Goal: Information Seeking & Learning: Compare options

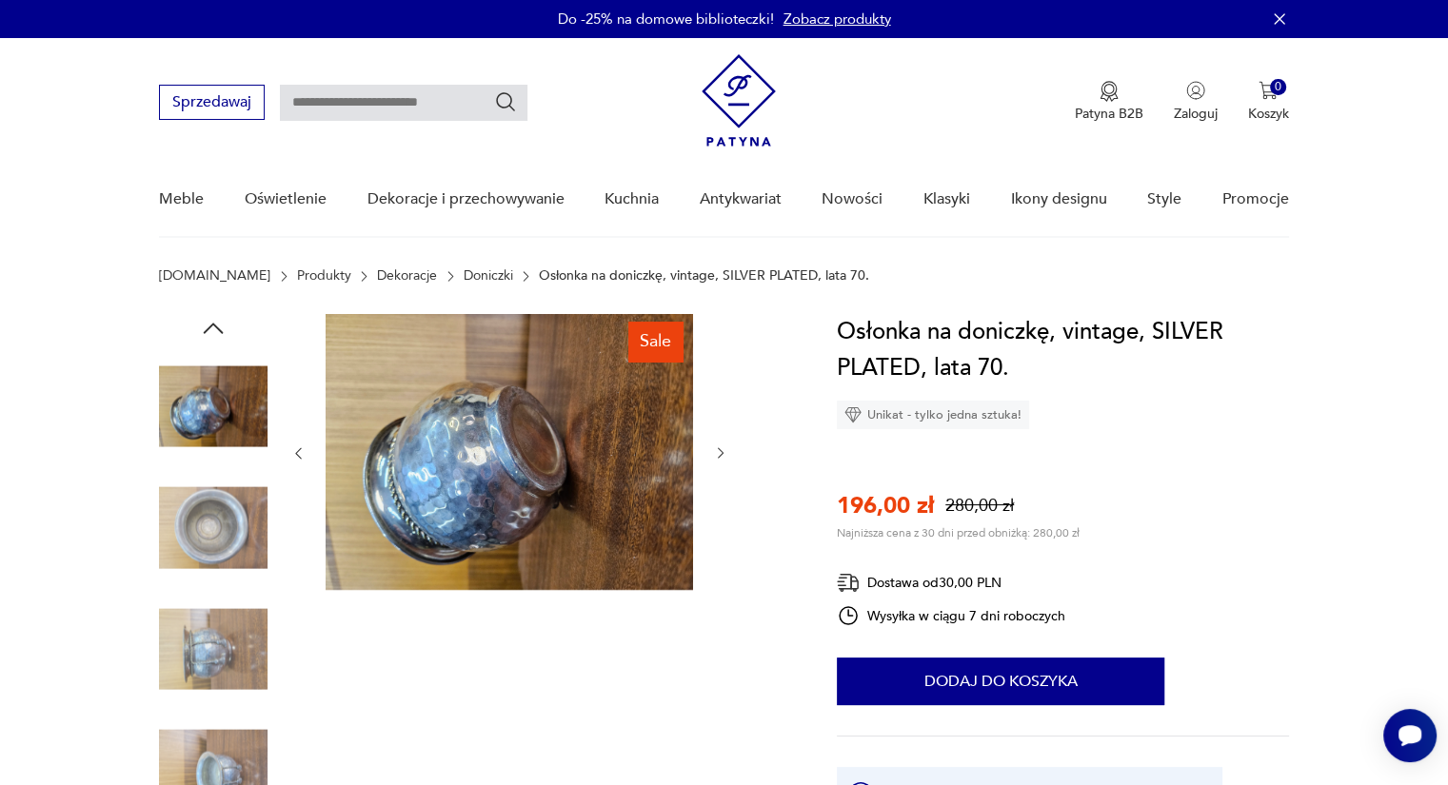
click at [216, 652] on img at bounding box center [213, 649] width 108 height 108
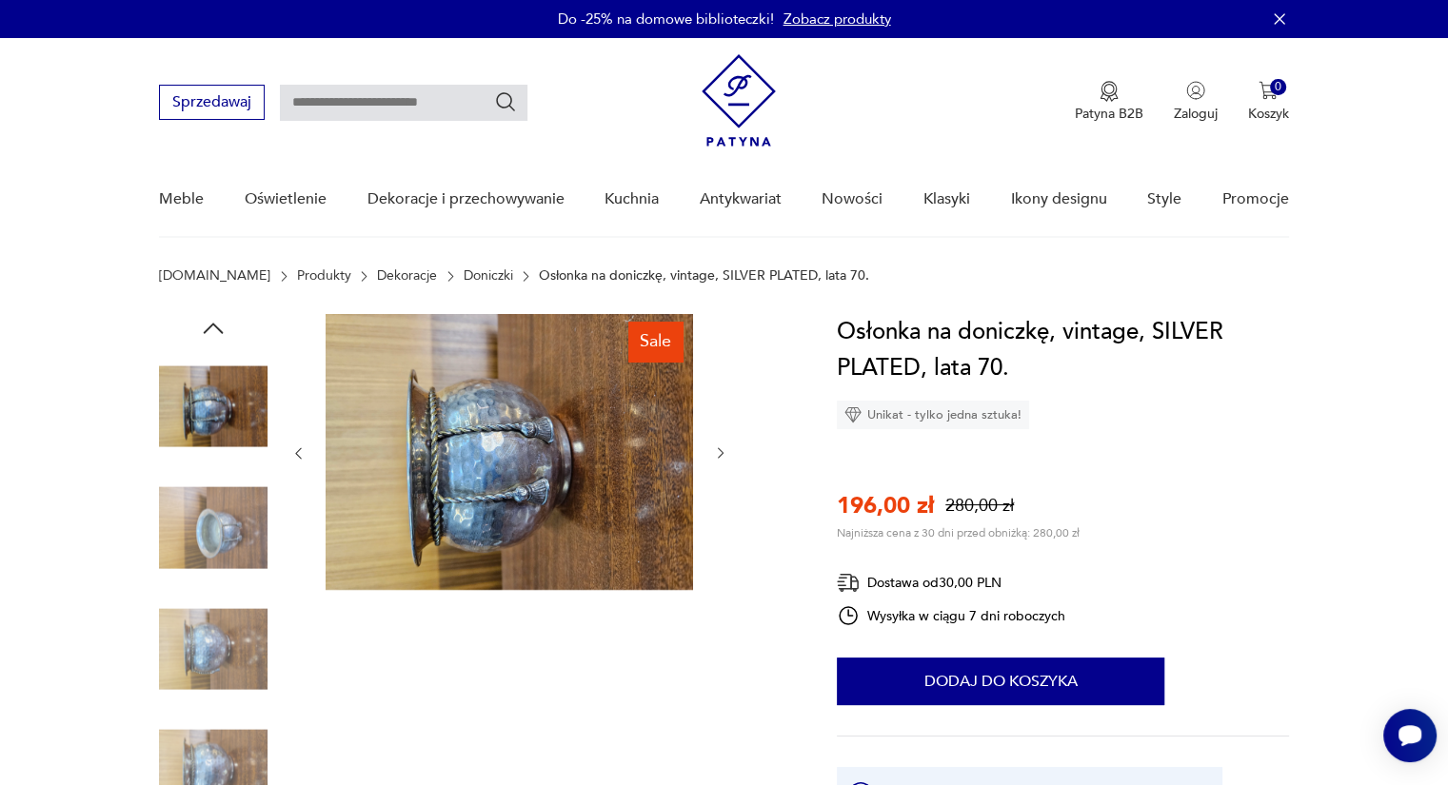
click at [725, 446] on icon "button" at bounding box center [721, 453] width 16 height 16
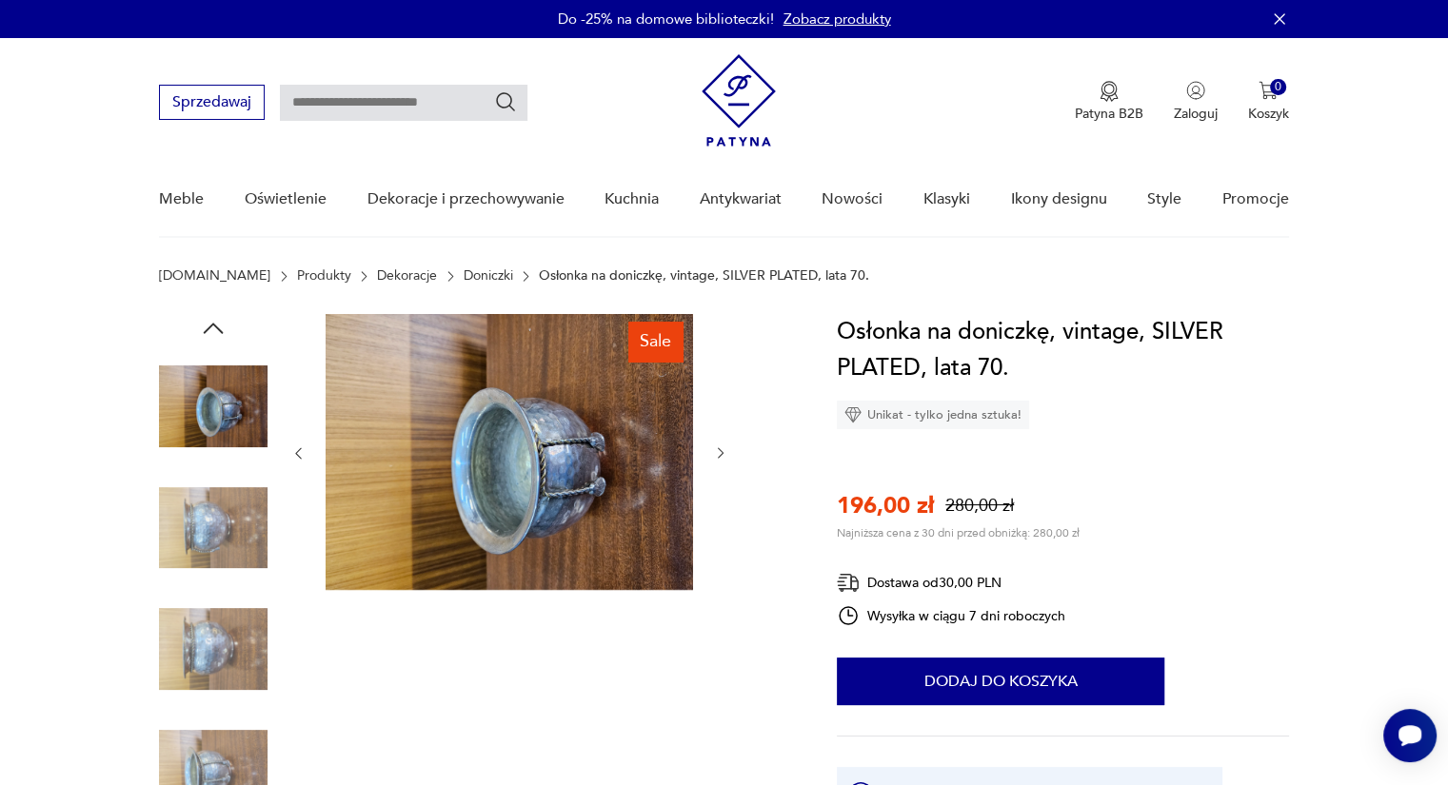
click at [720, 454] on icon "button" at bounding box center [721, 453] width 6 height 11
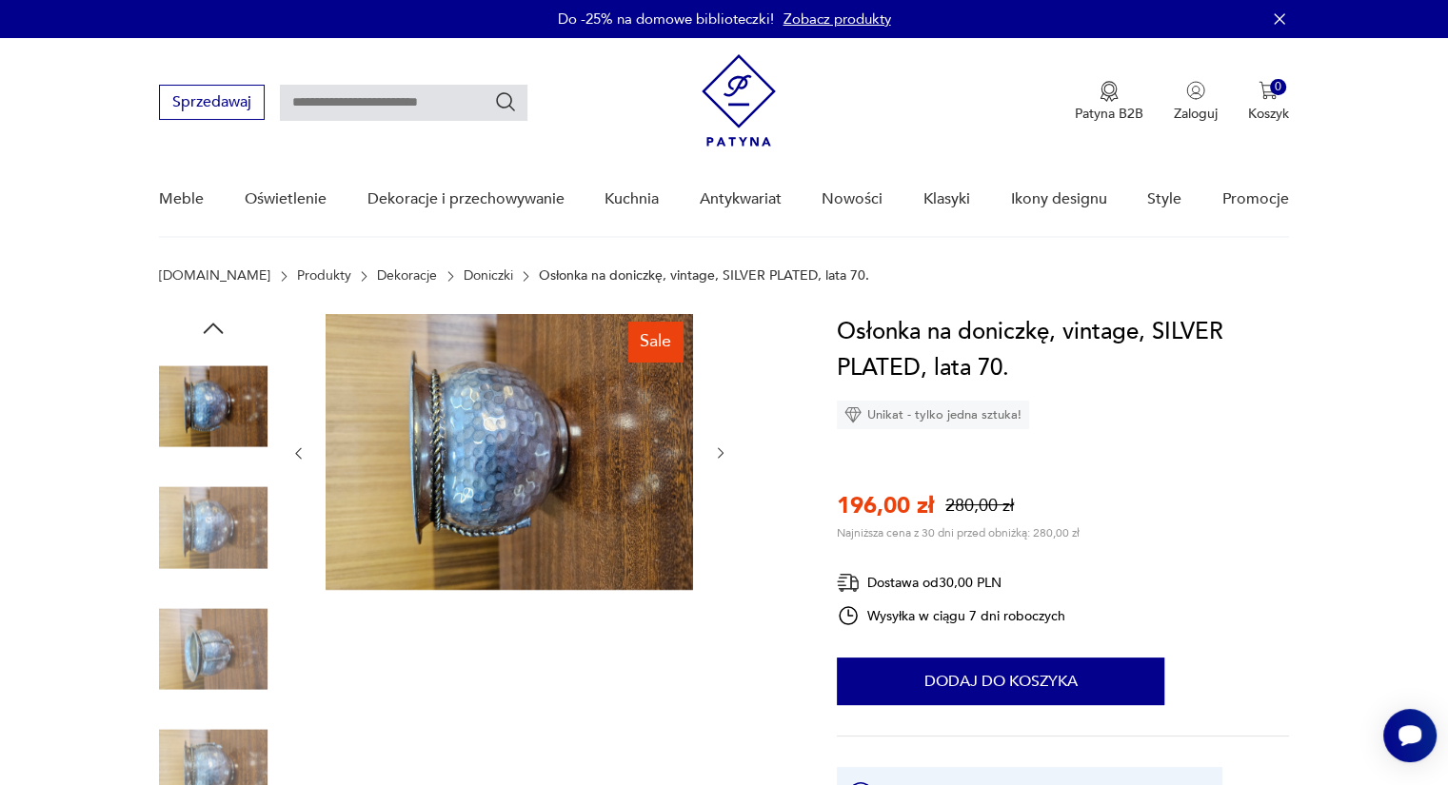
click at [720, 454] on icon "button" at bounding box center [721, 453] width 6 height 11
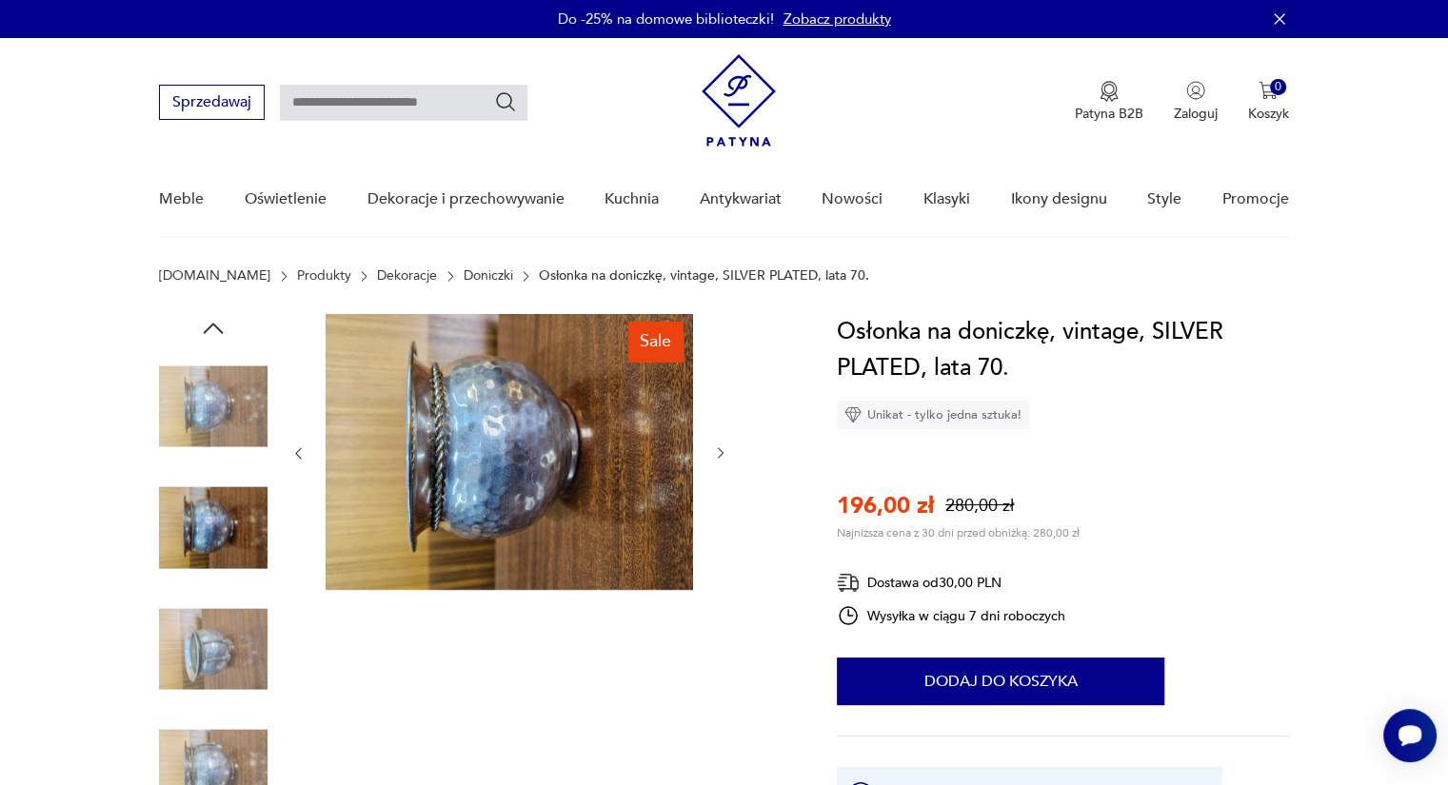
click at [720, 454] on icon "button" at bounding box center [721, 453] width 6 height 11
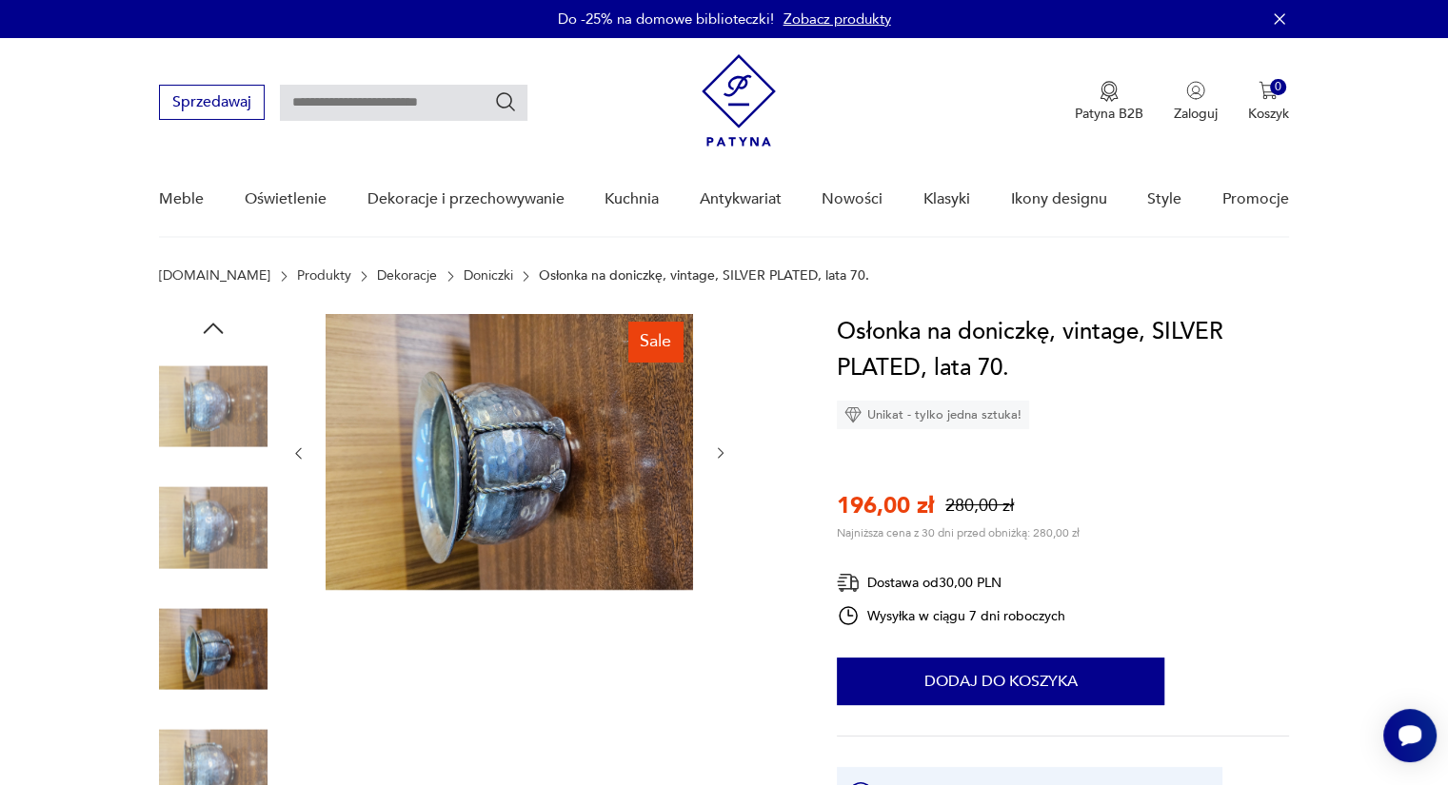
click at [720, 454] on icon "button" at bounding box center [721, 453] width 6 height 11
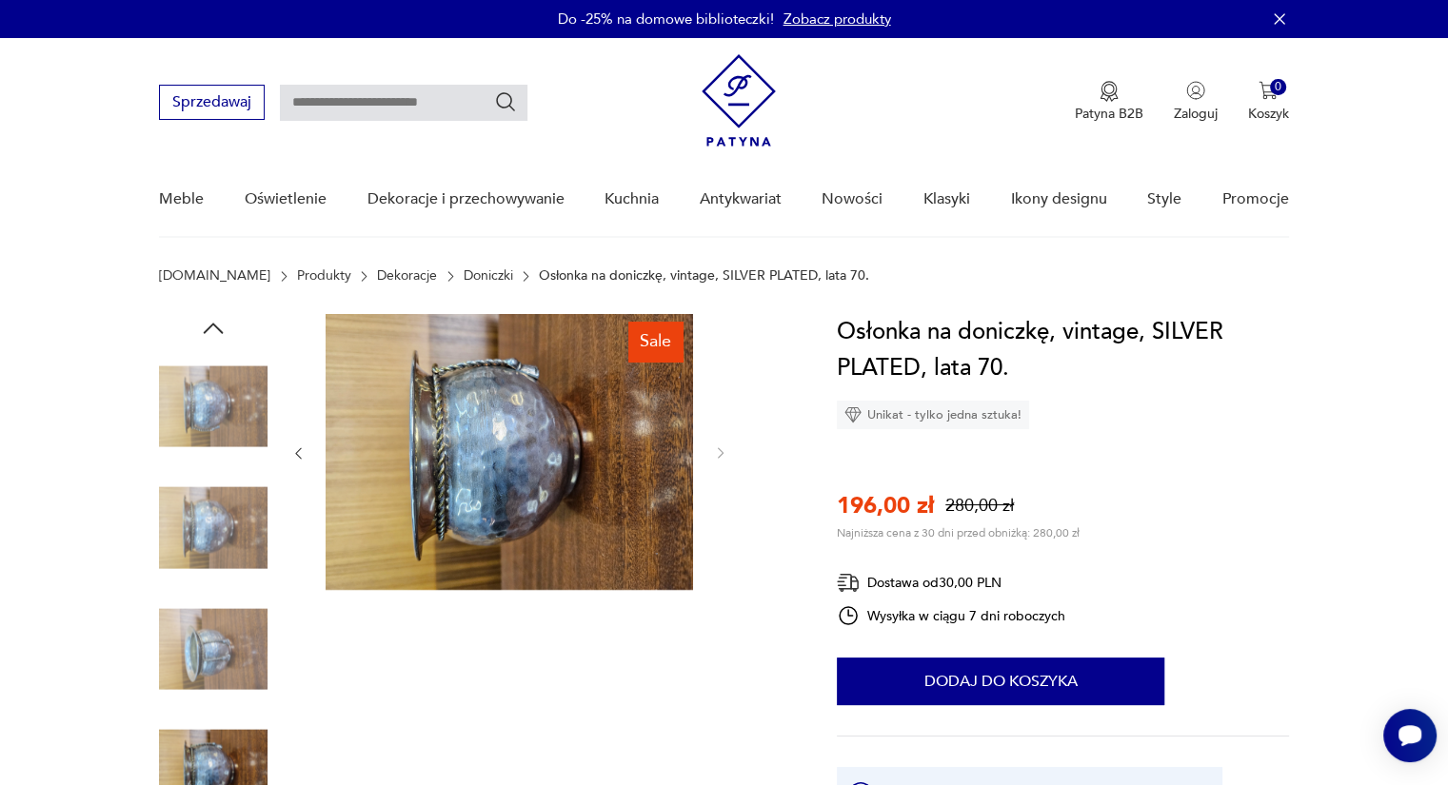
click at [463, 275] on link "Doniczki" at bounding box center [487, 275] width 49 height 15
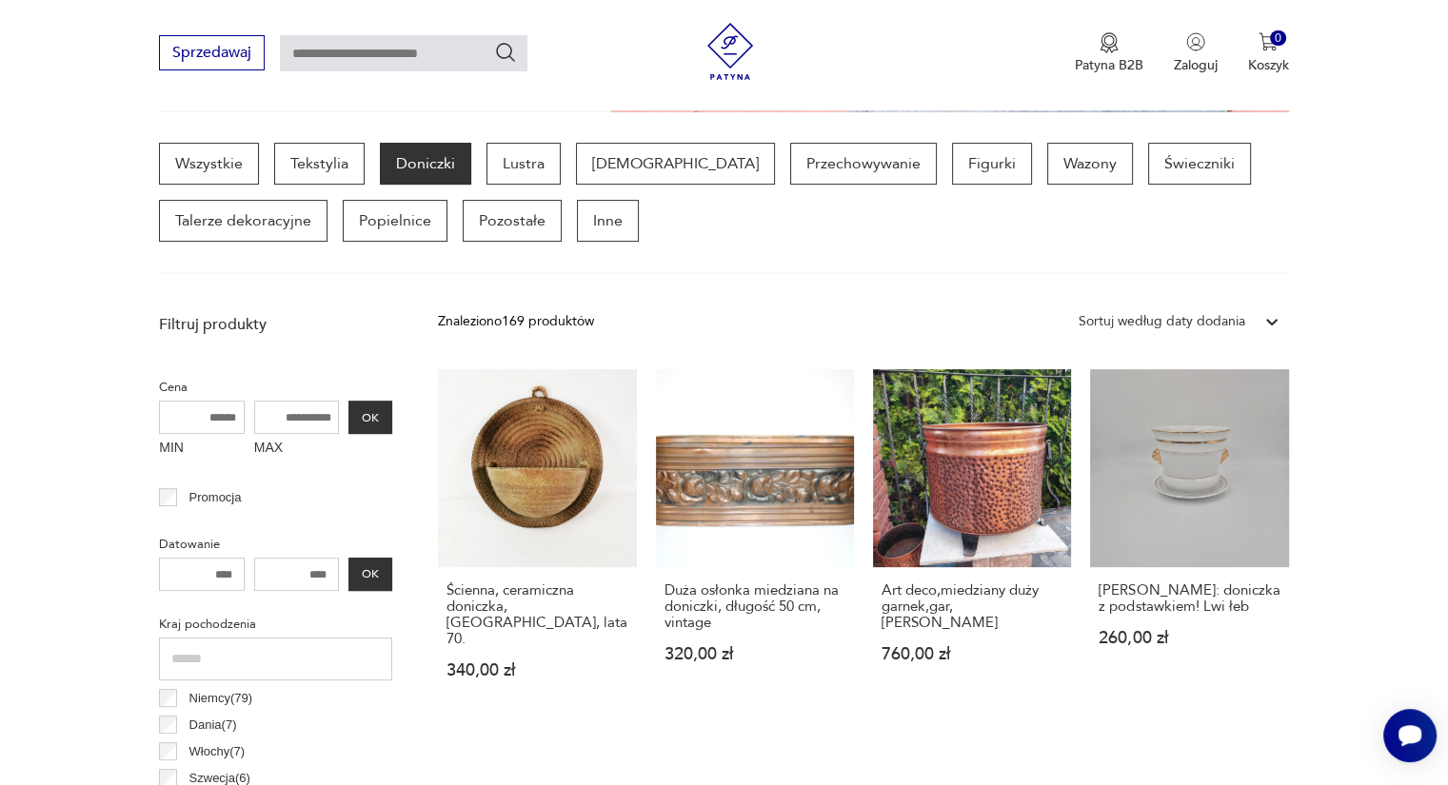
scroll to position [489, 0]
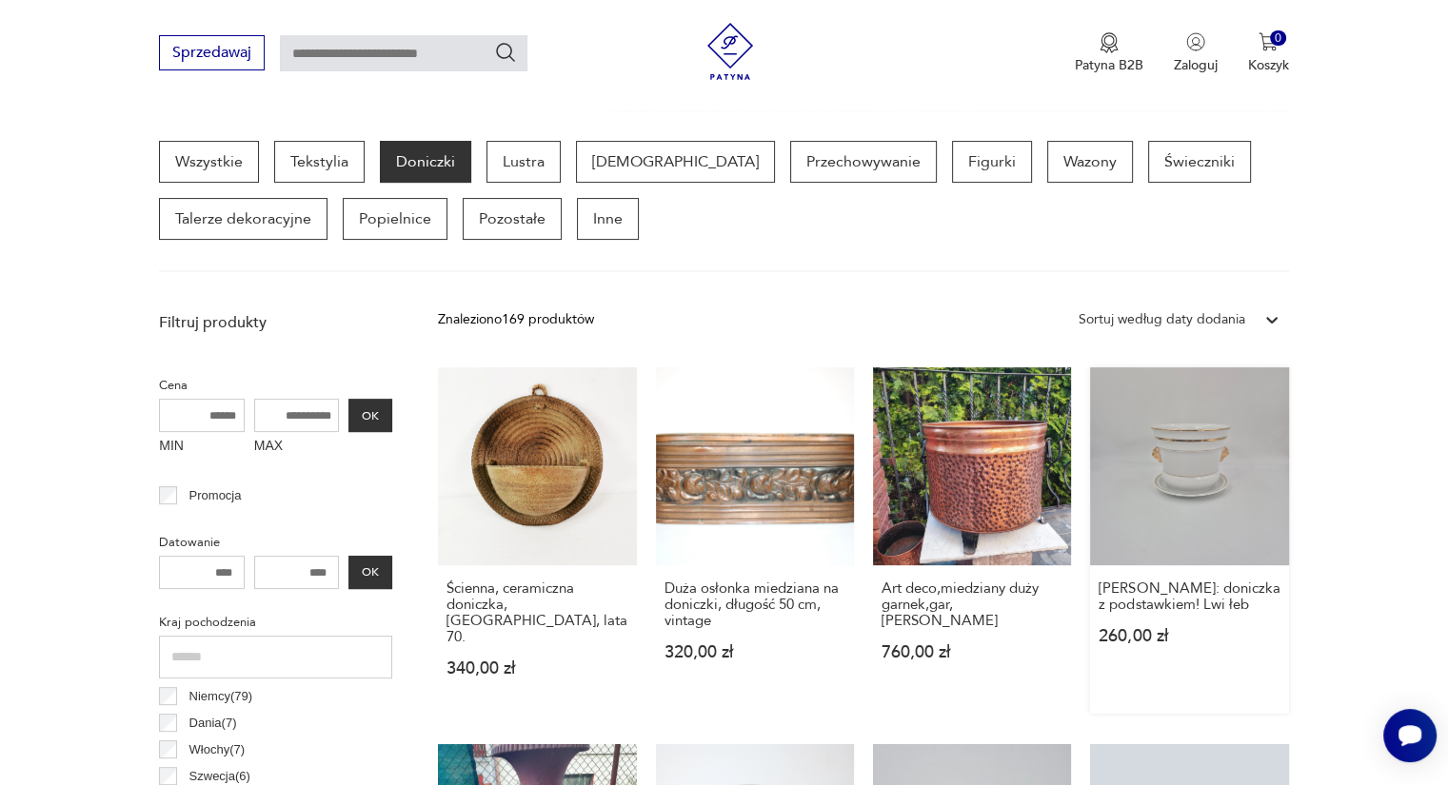
click at [1179, 462] on link "[PERSON_NAME]: doniczka z podstawkiem! Lwi łeb 260,00 zł" at bounding box center [1189, 540] width 198 height 346
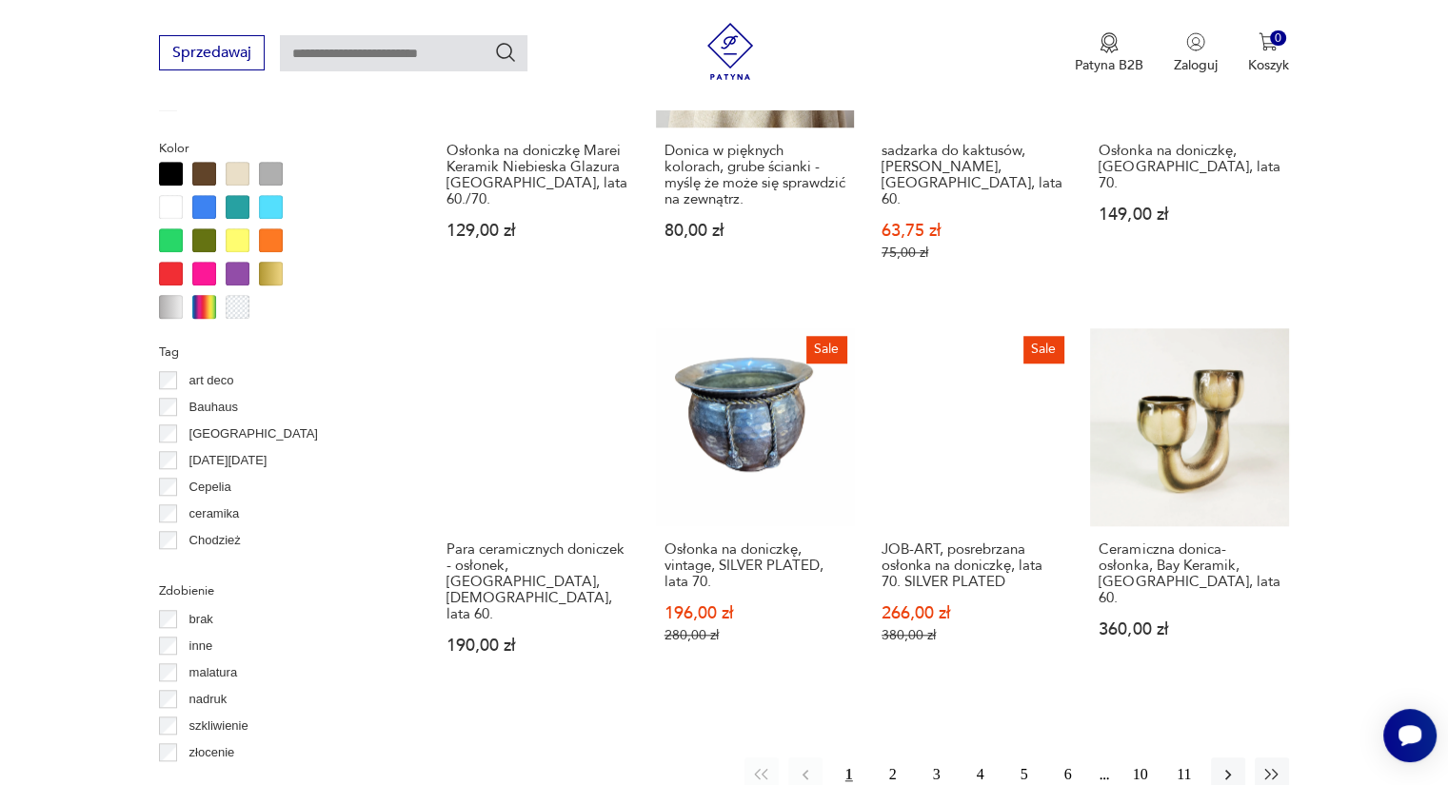
scroll to position [1797, 0]
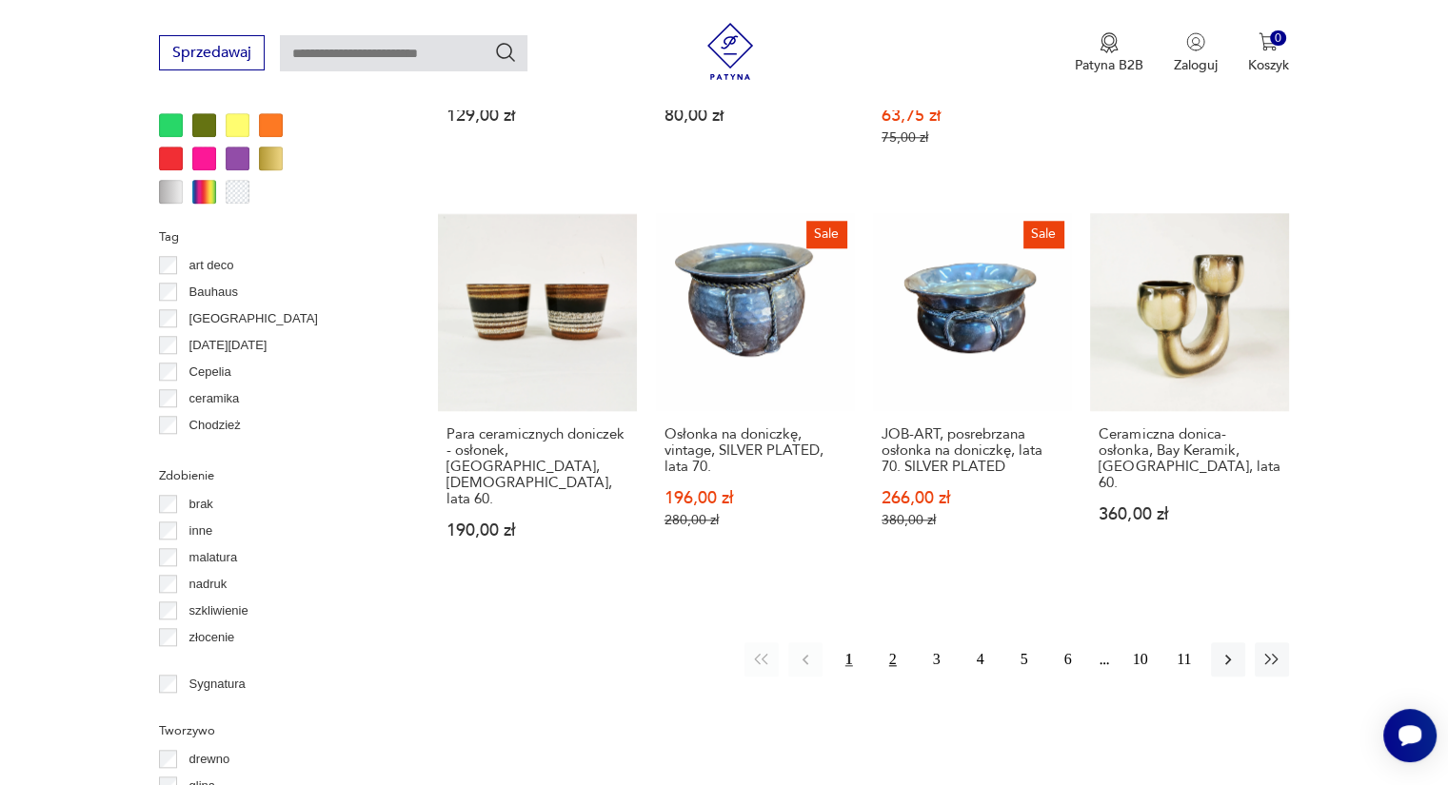
click at [886, 642] on button "2" at bounding box center [893, 659] width 34 height 34
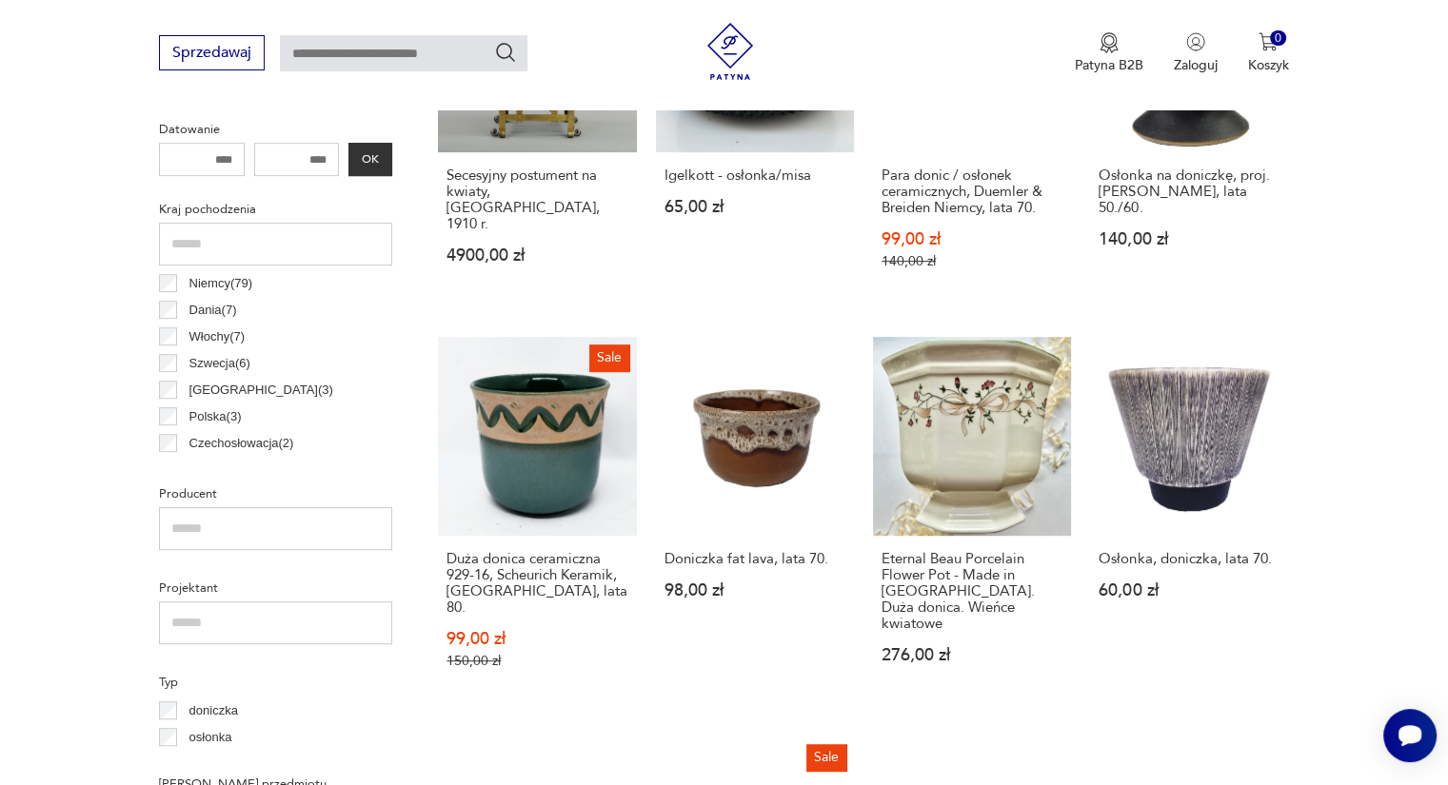
scroll to position [911, 0]
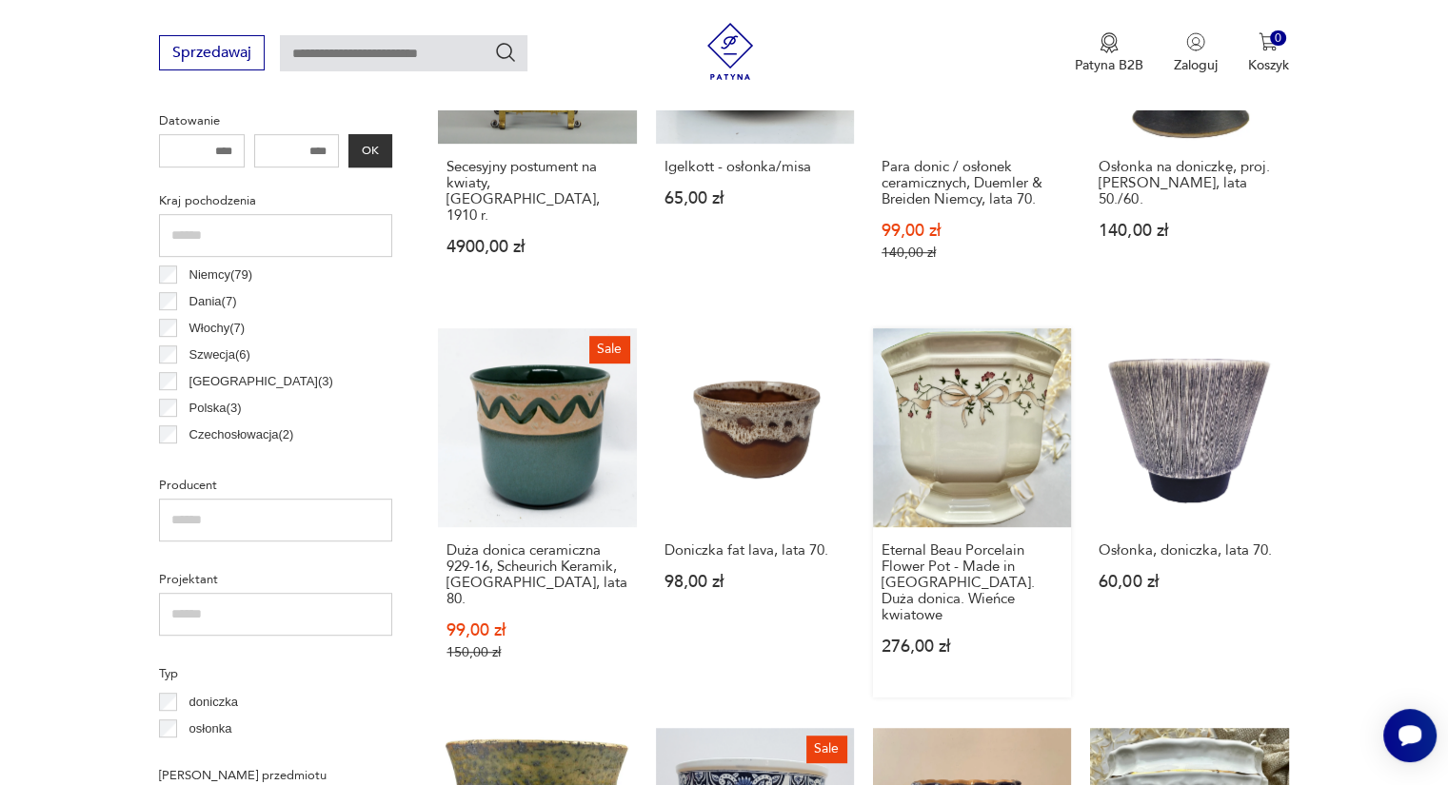
click at [1006, 419] on link "Eternal Beau Porcelain Flower Pot - Made in [GEOGRAPHIC_DATA]. Duża donica. Wie…" at bounding box center [972, 512] width 198 height 368
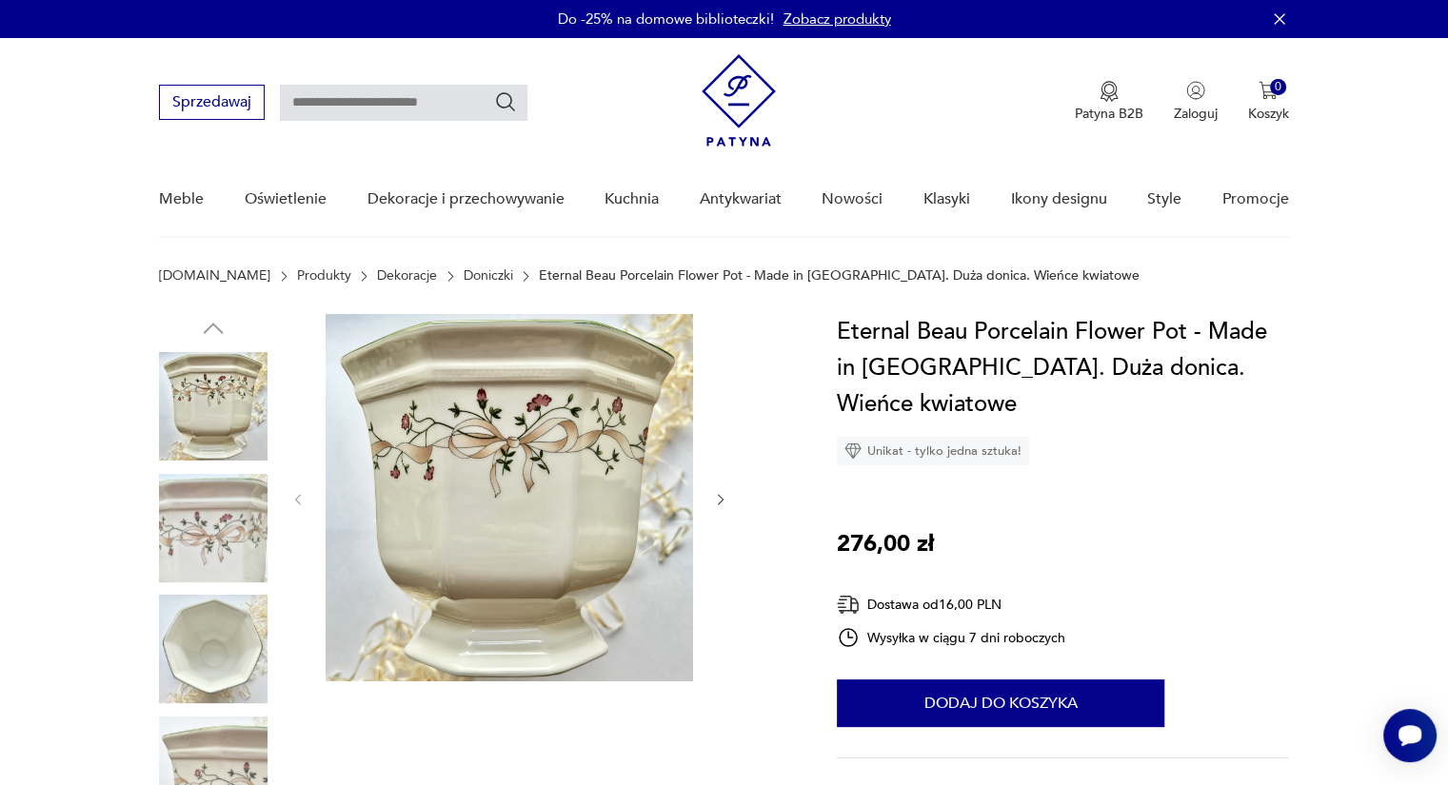
click at [214, 548] on img at bounding box center [213, 528] width 108 height 108
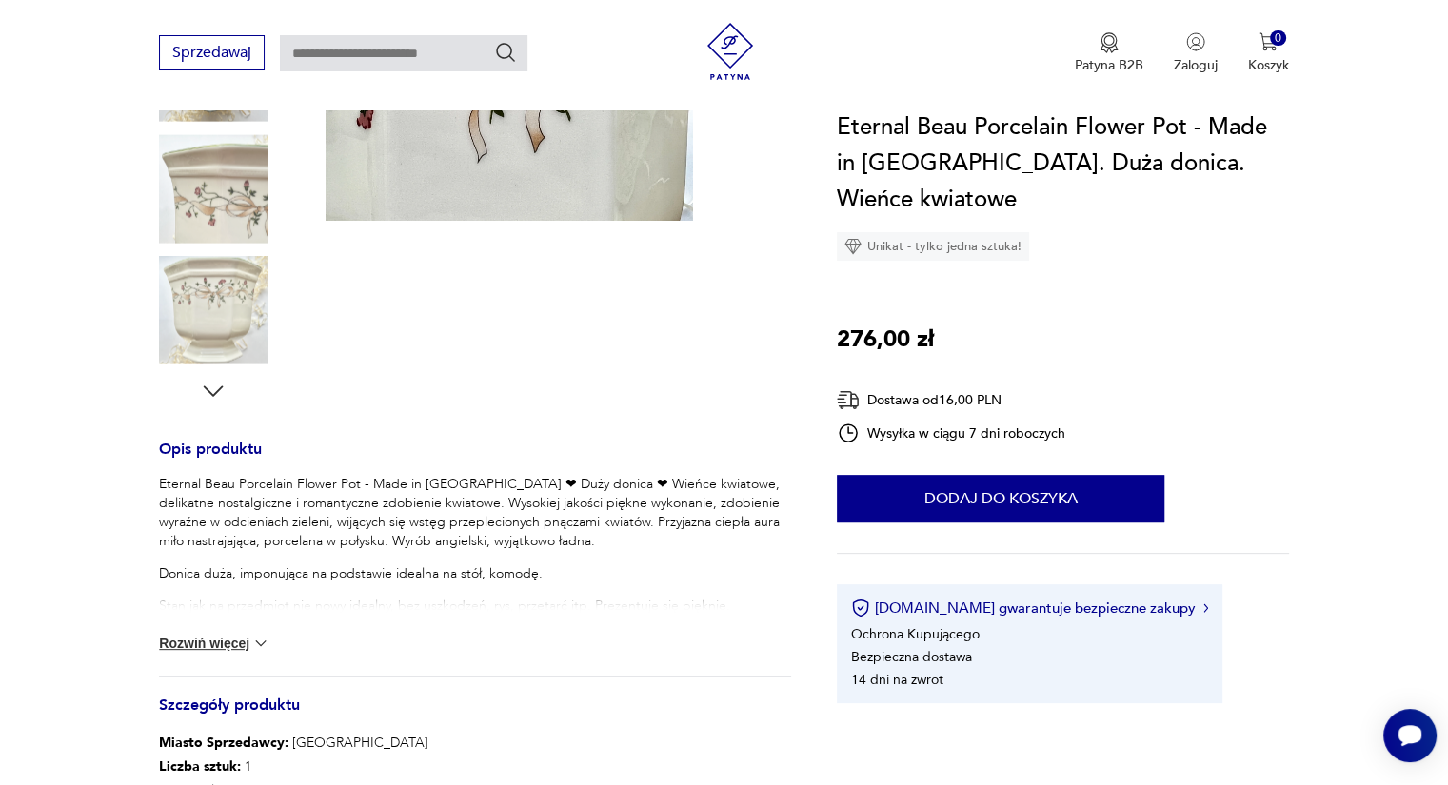
scroll to position [446, 0]
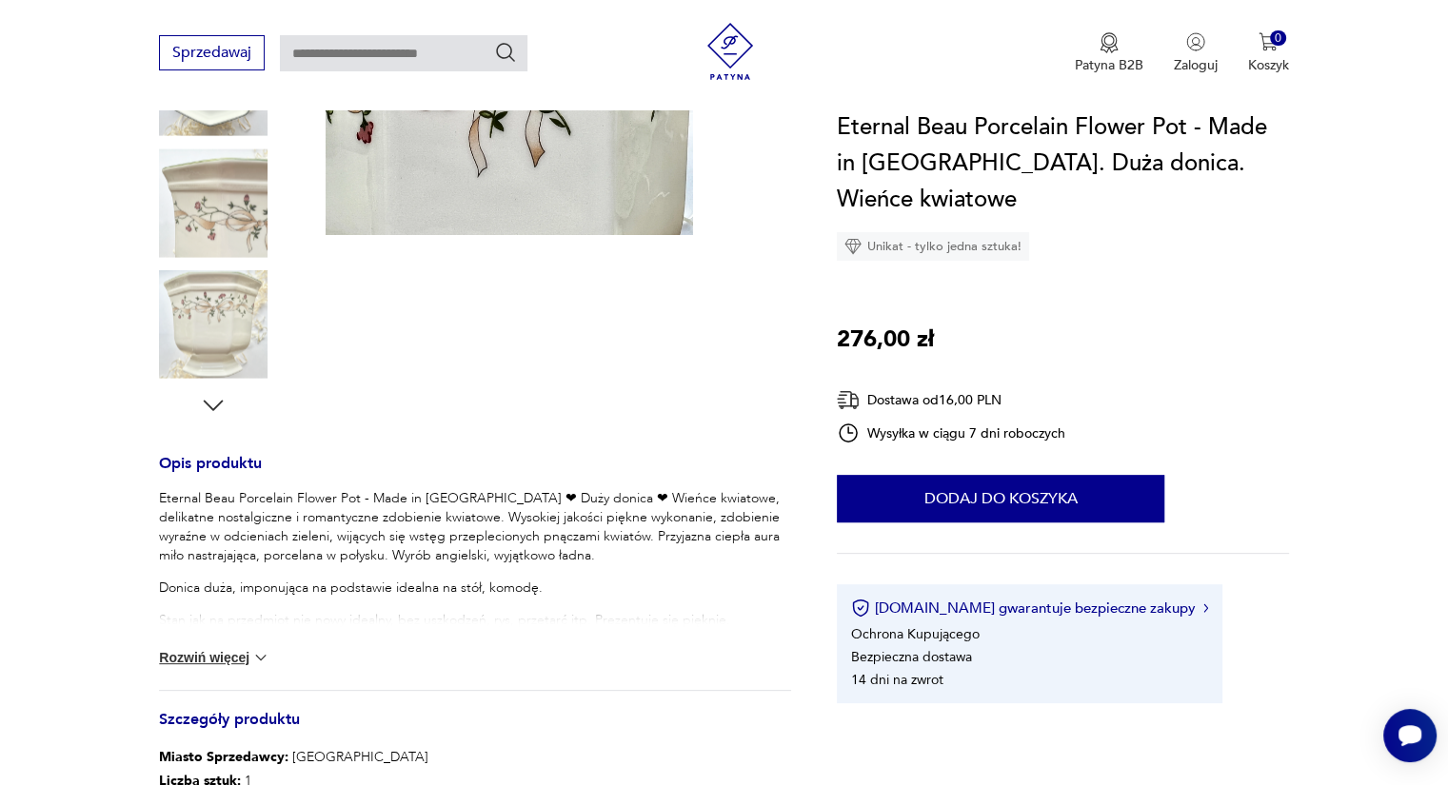
click at [256, 655] on img at bounding box center [260, 657] width 19 height 19
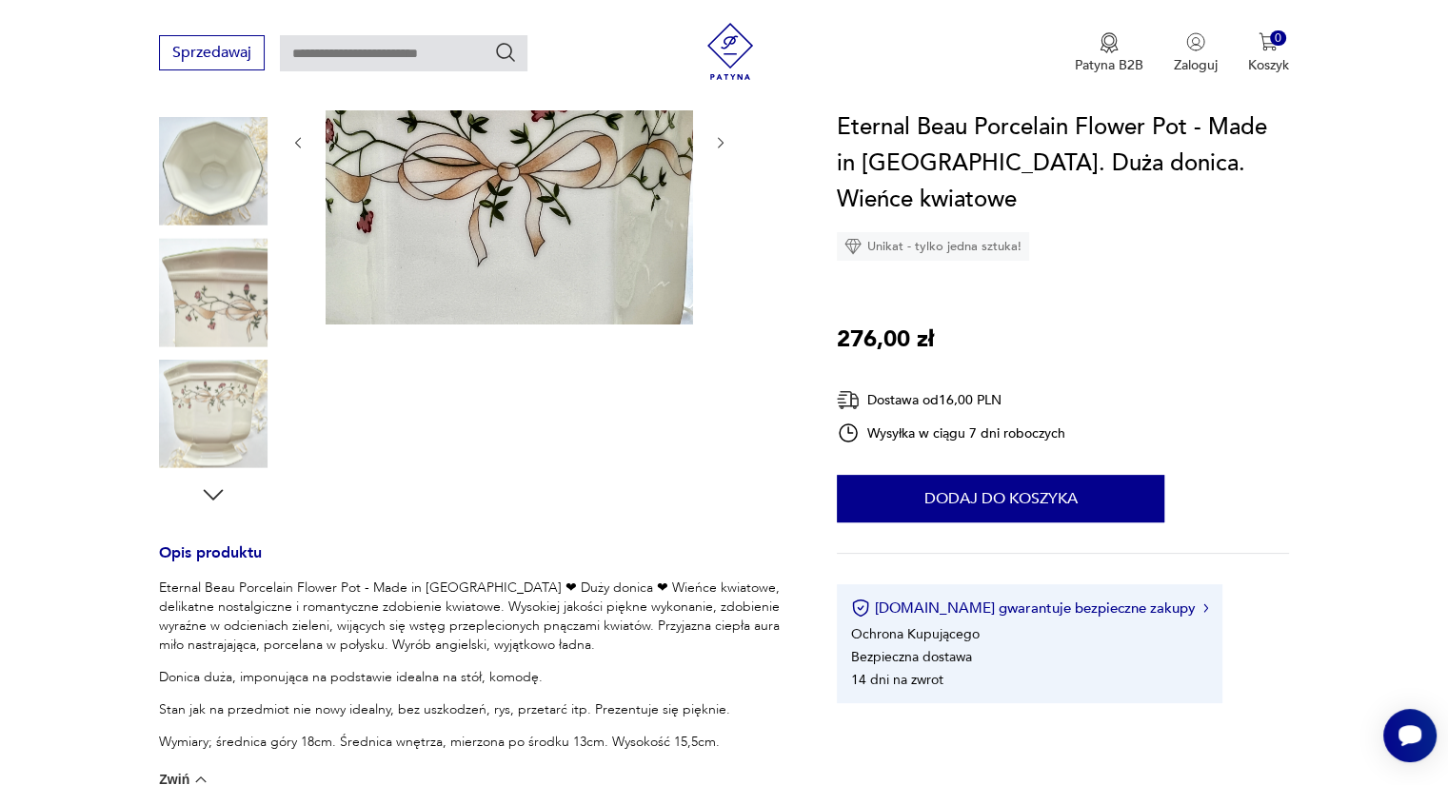
scroll to position [325, 0]
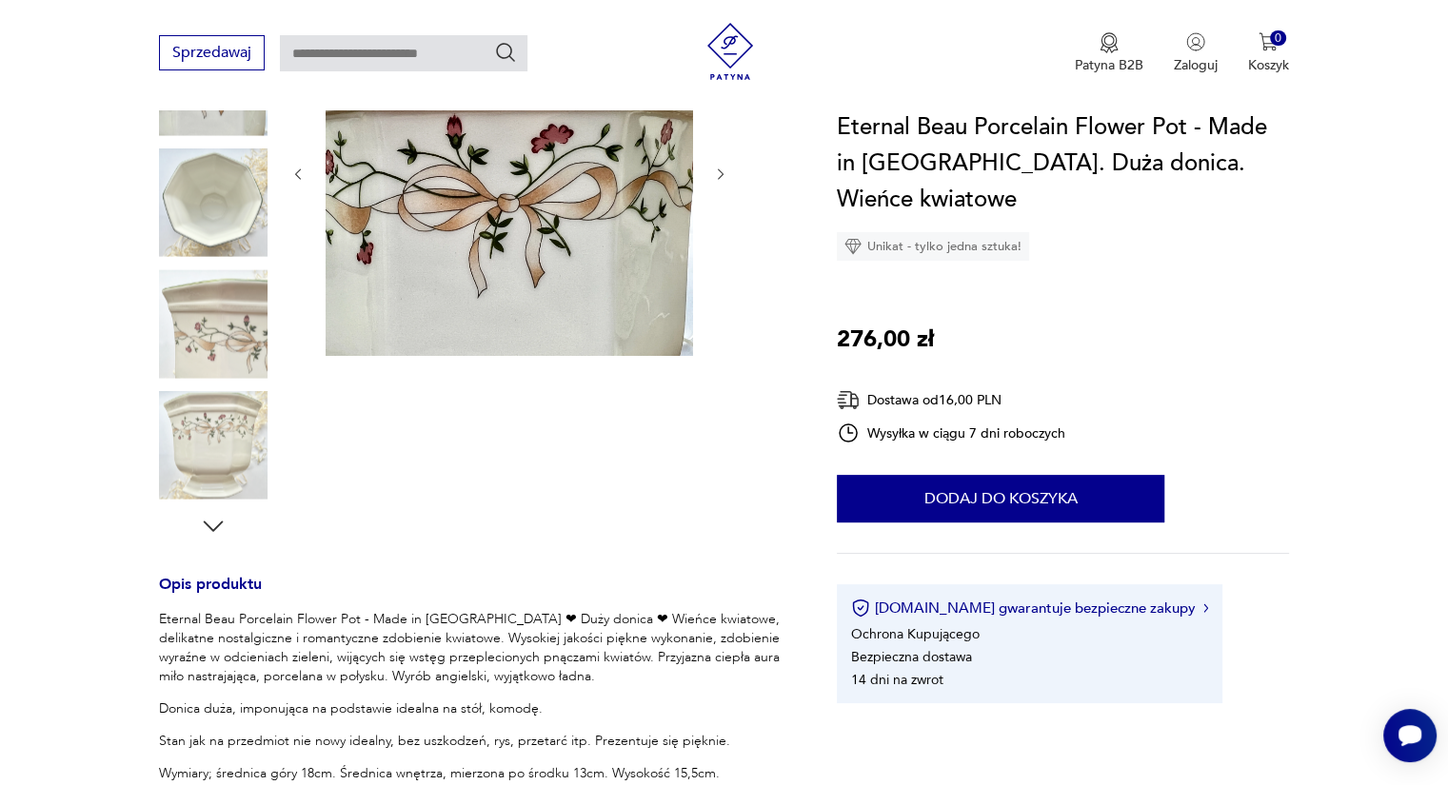
click at [228, 445] on img at bounding box center [213, 445] width 108 height 108
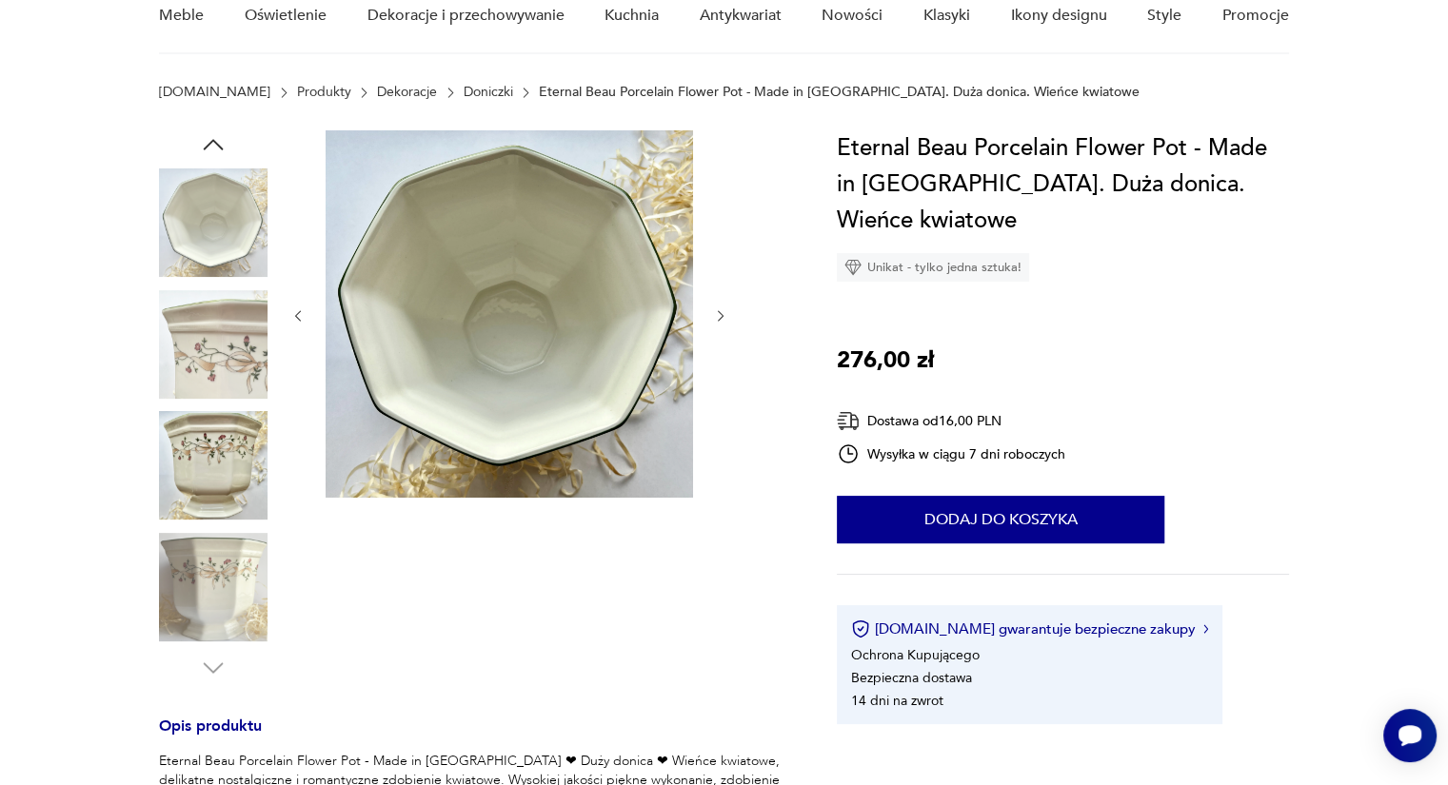
scroll to position [154, 0]
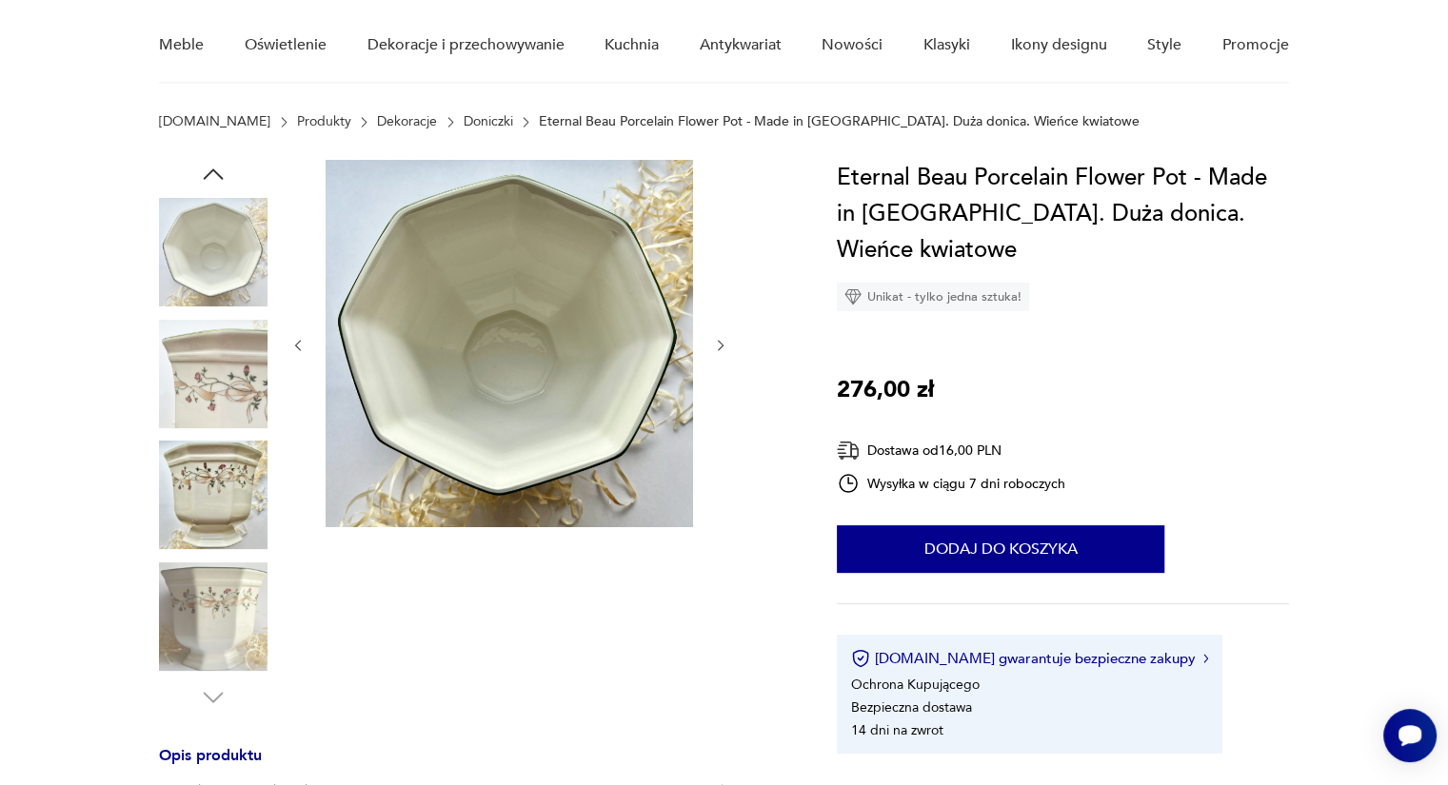
click at [727, 339] on icon "button" at bounding box center [721, 346] width 16 height 16
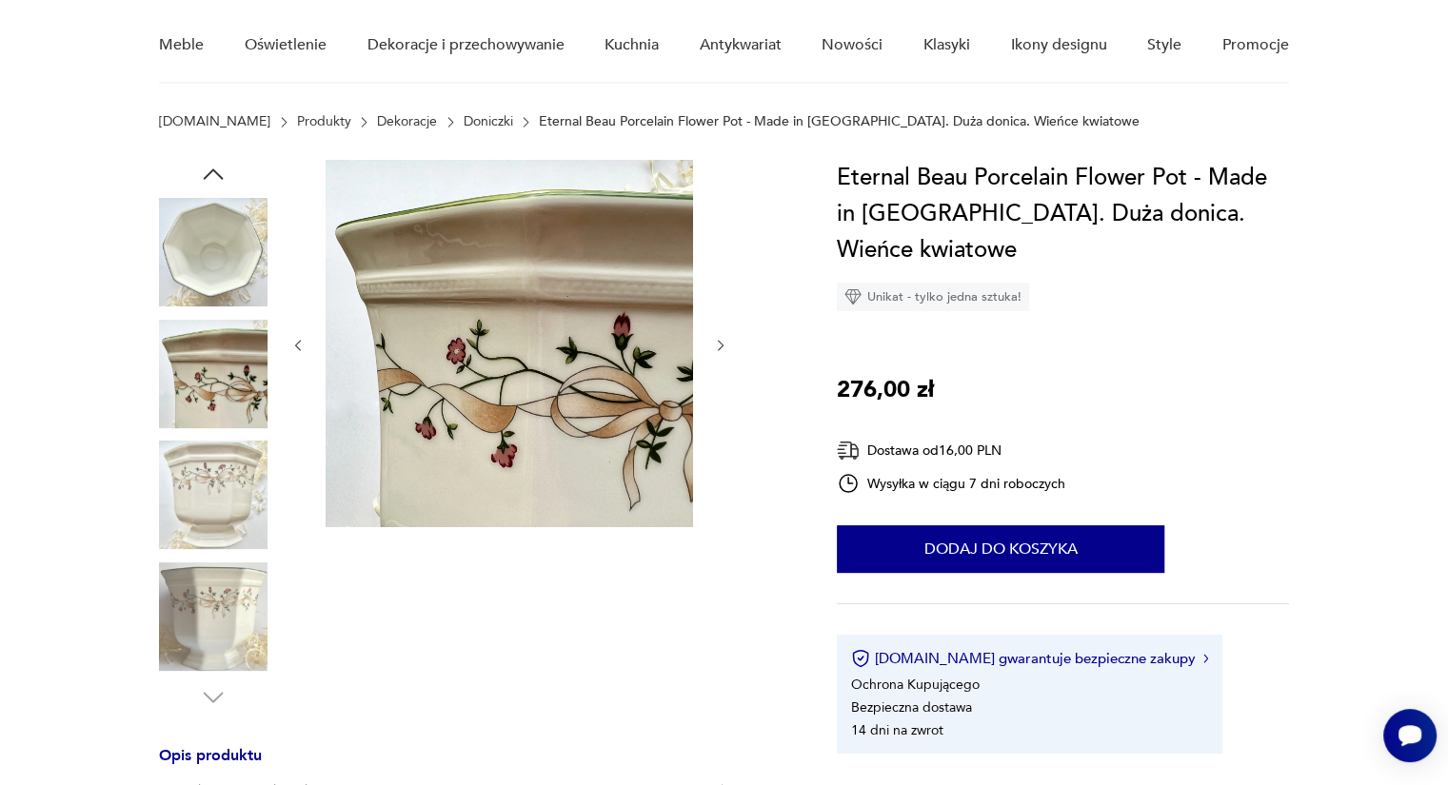
click at [727, 339] on icon "button" at bounding box center [721, 346] width 16 height 16
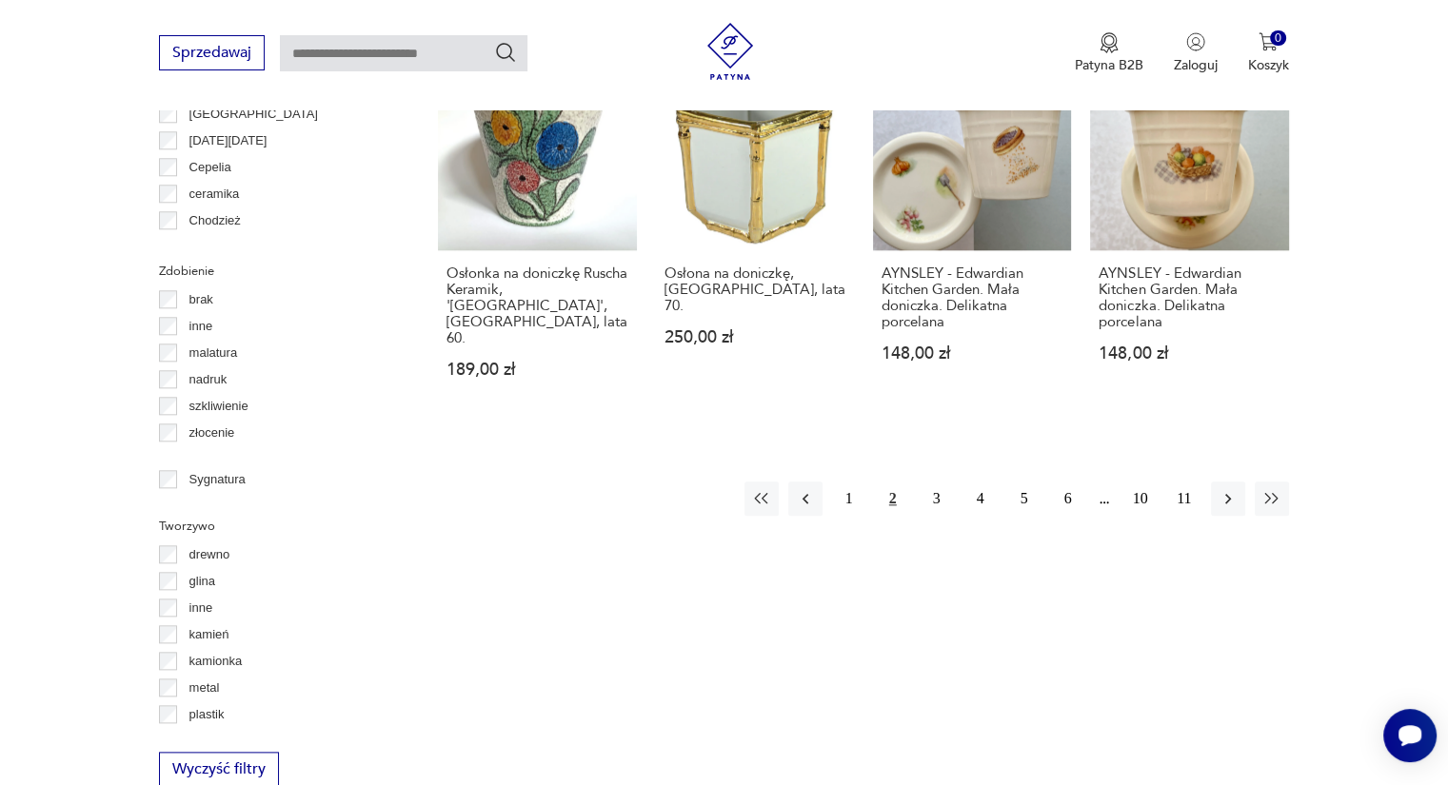
scroll to position [2040, 0]
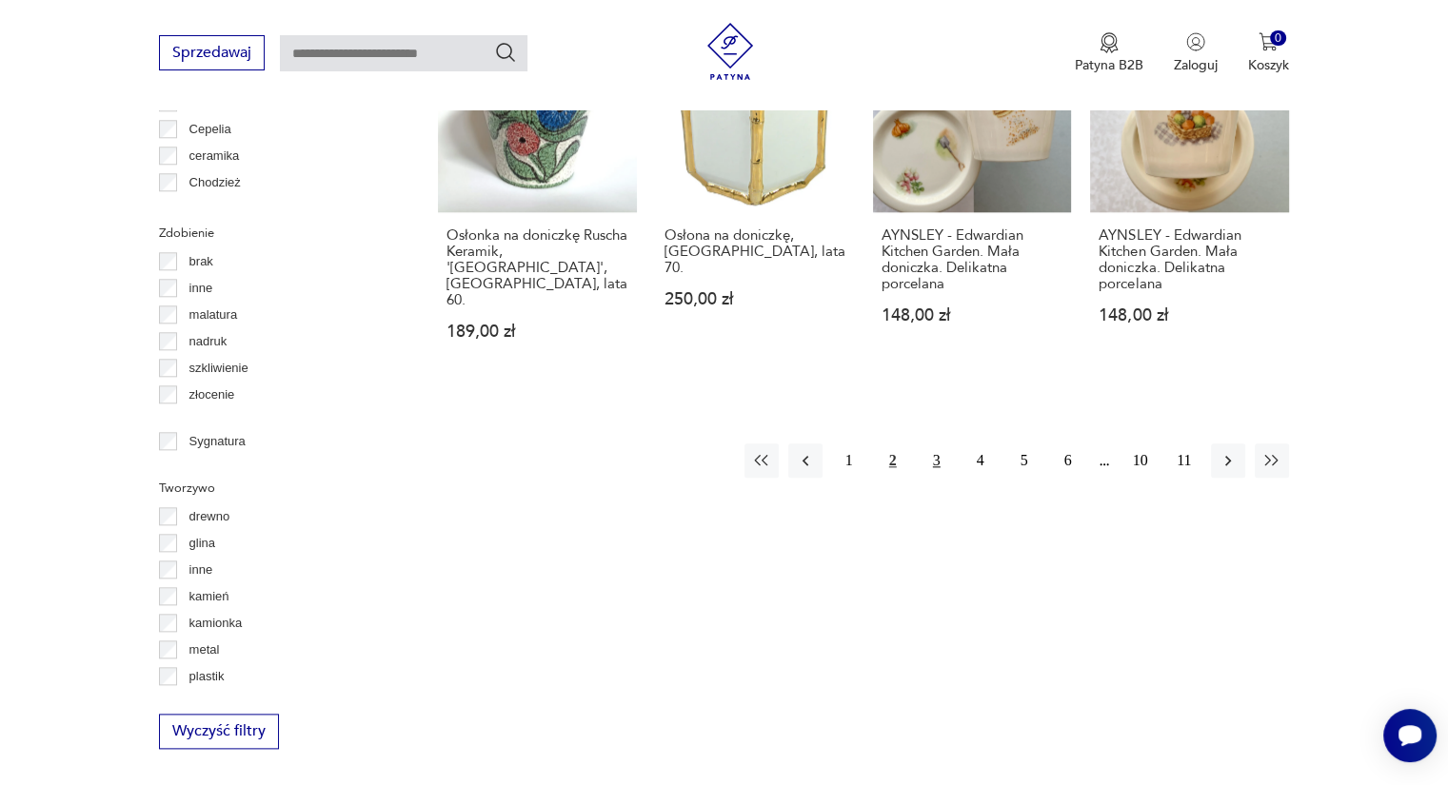
click at [937, 443] on button "3" at bounding box center [936, 460] width 34 height 34
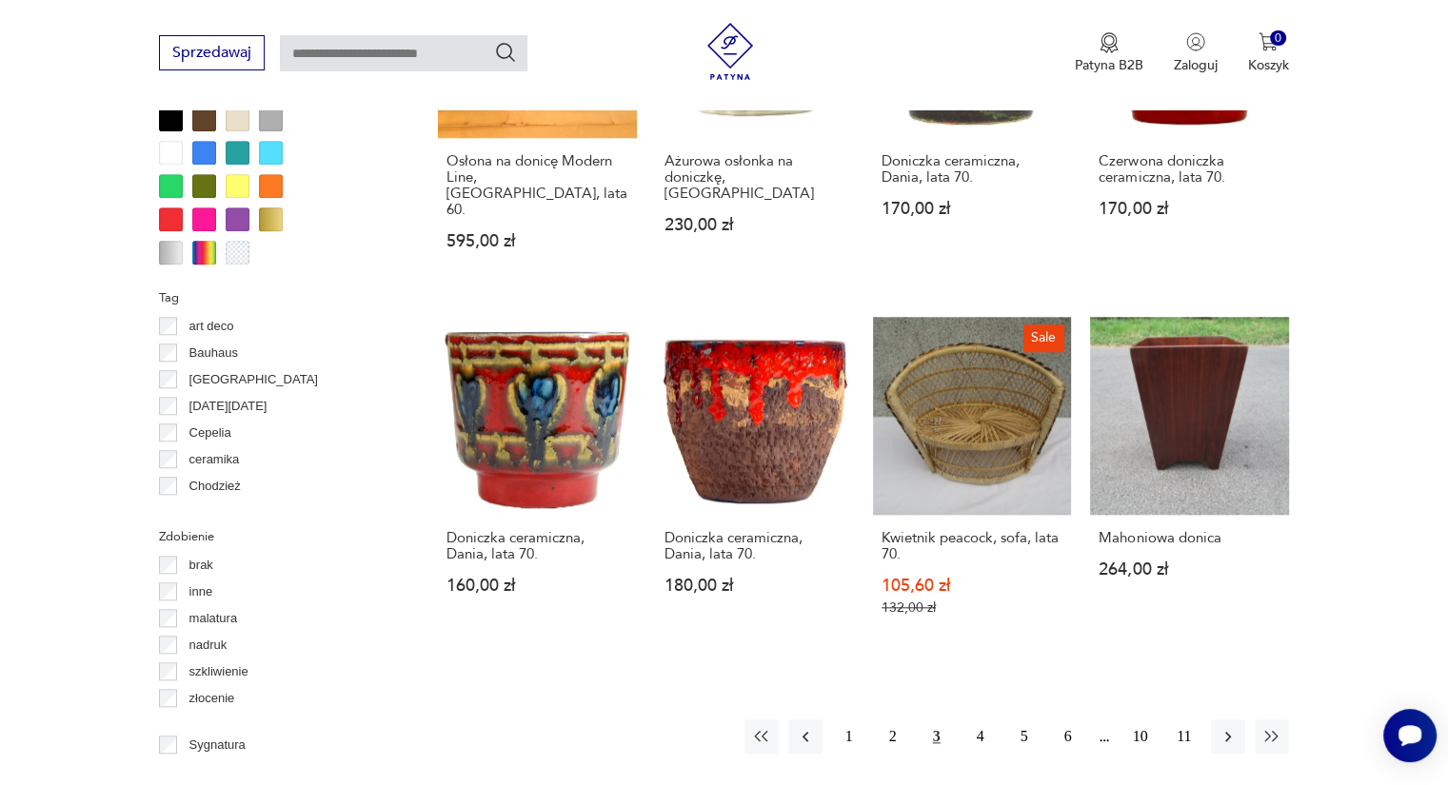
scroll to position [1812, 0]
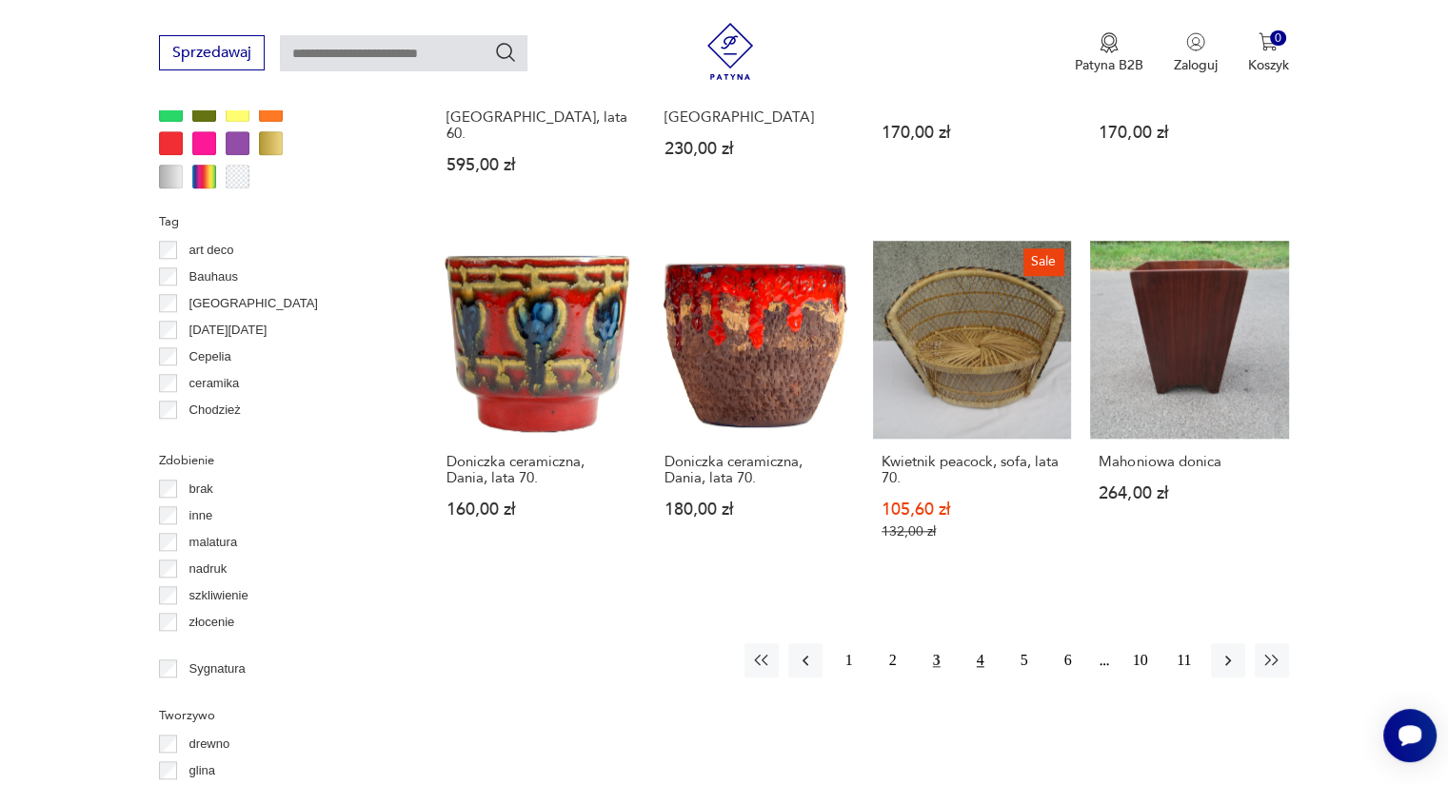
click at [981, 643] on button "4" at bounding box center [980, 660] width 34 height 34
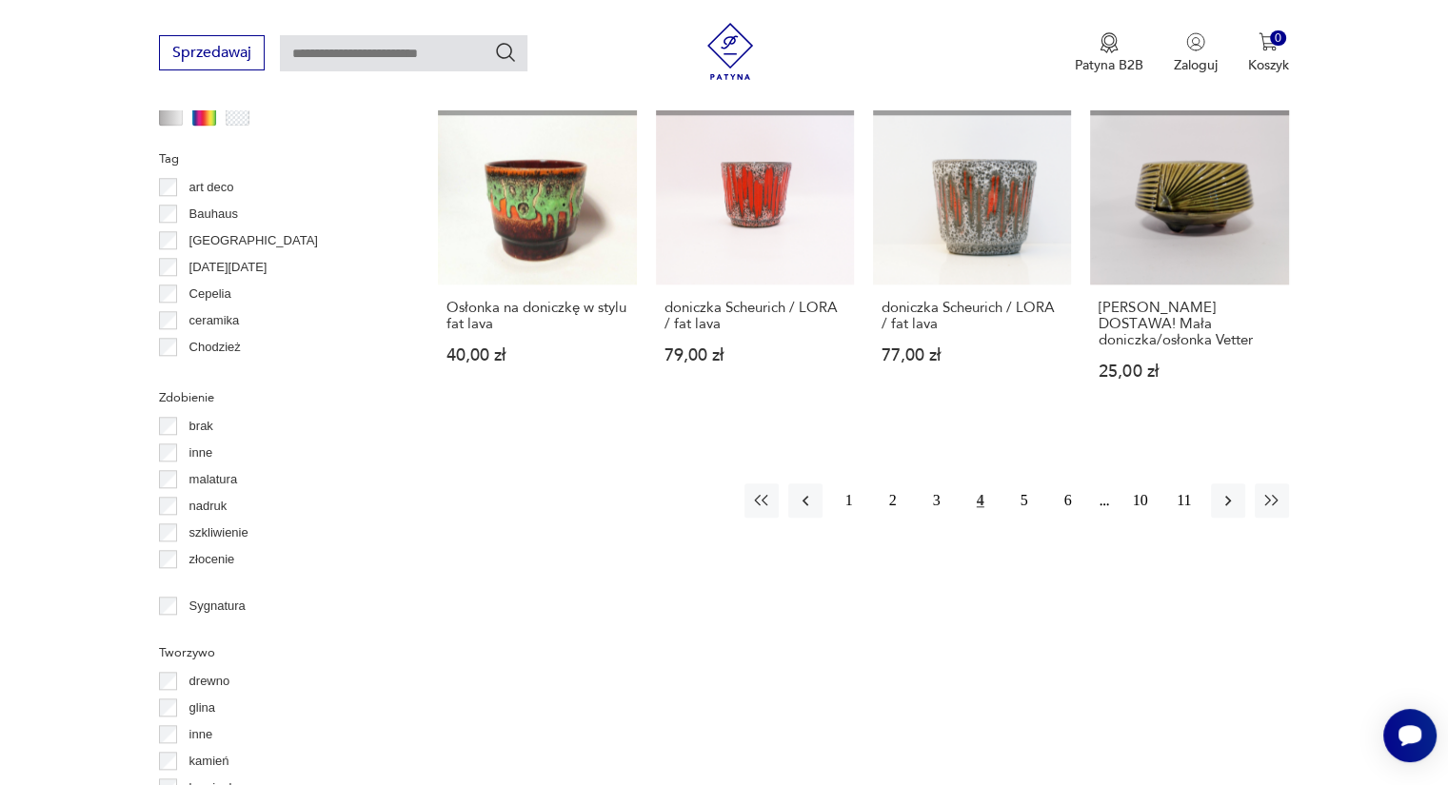
scroll to position [1951, 0]
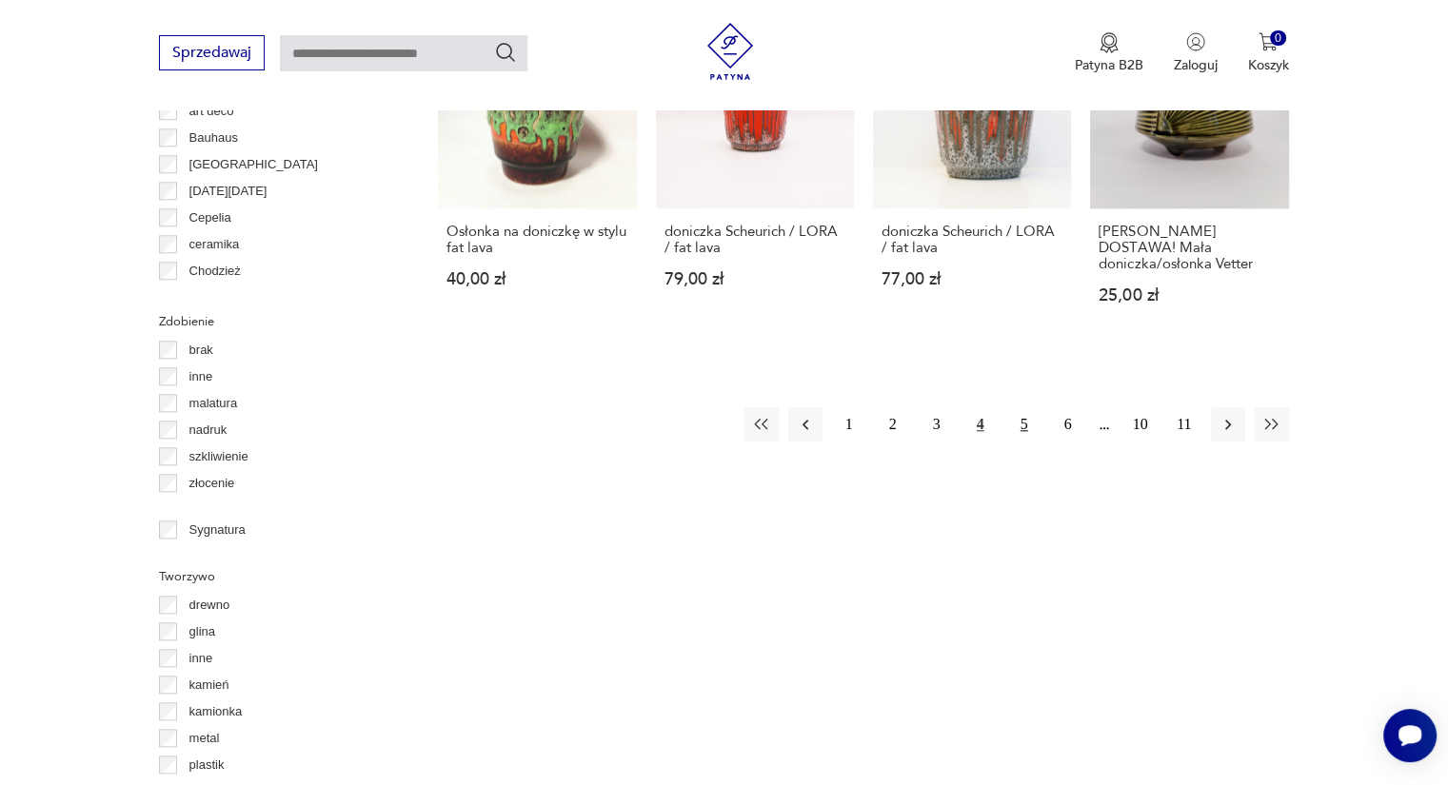
click at [1021, 410] on button "5" at bounding box center [1024, 424] width 34 height 34
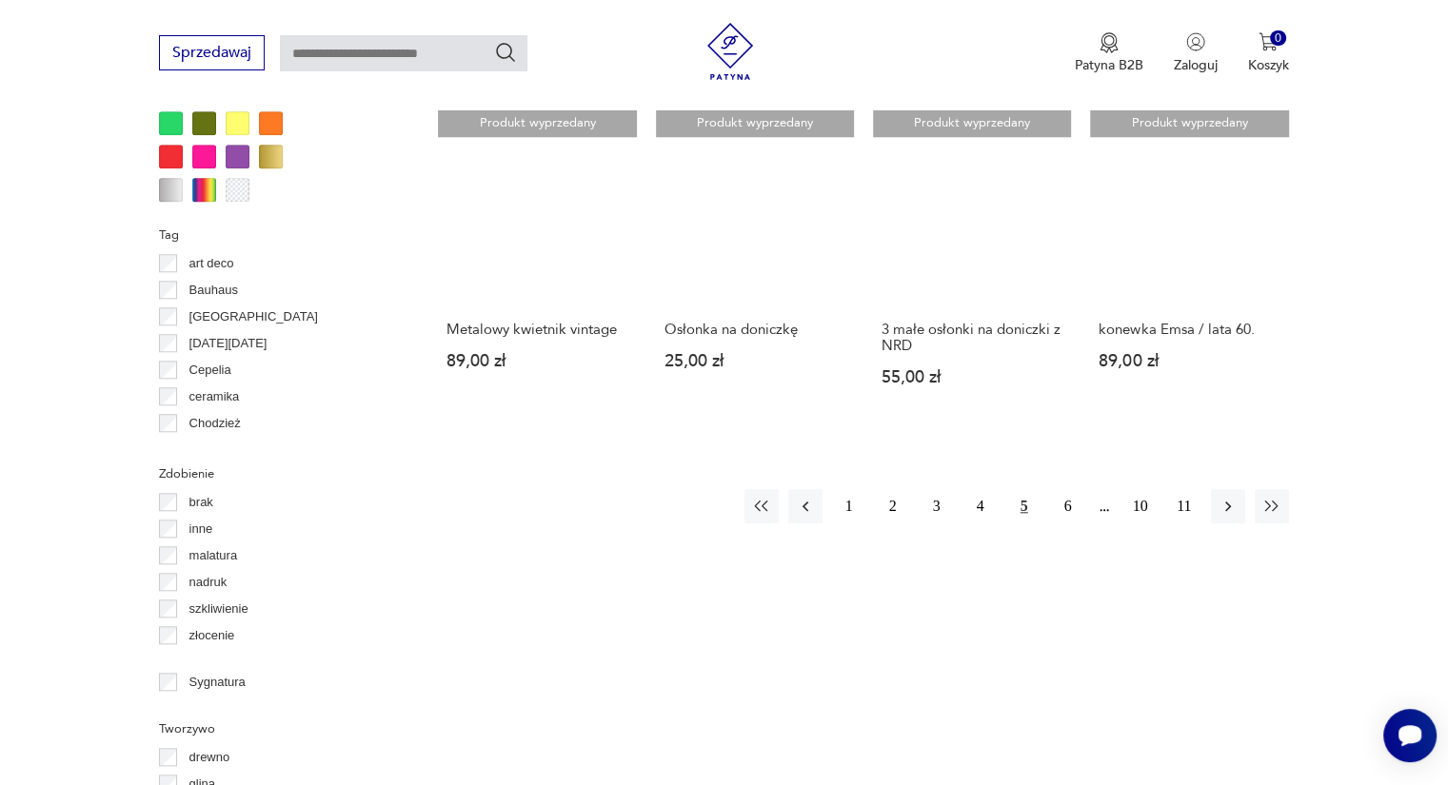
scroll to position [1862, 0]
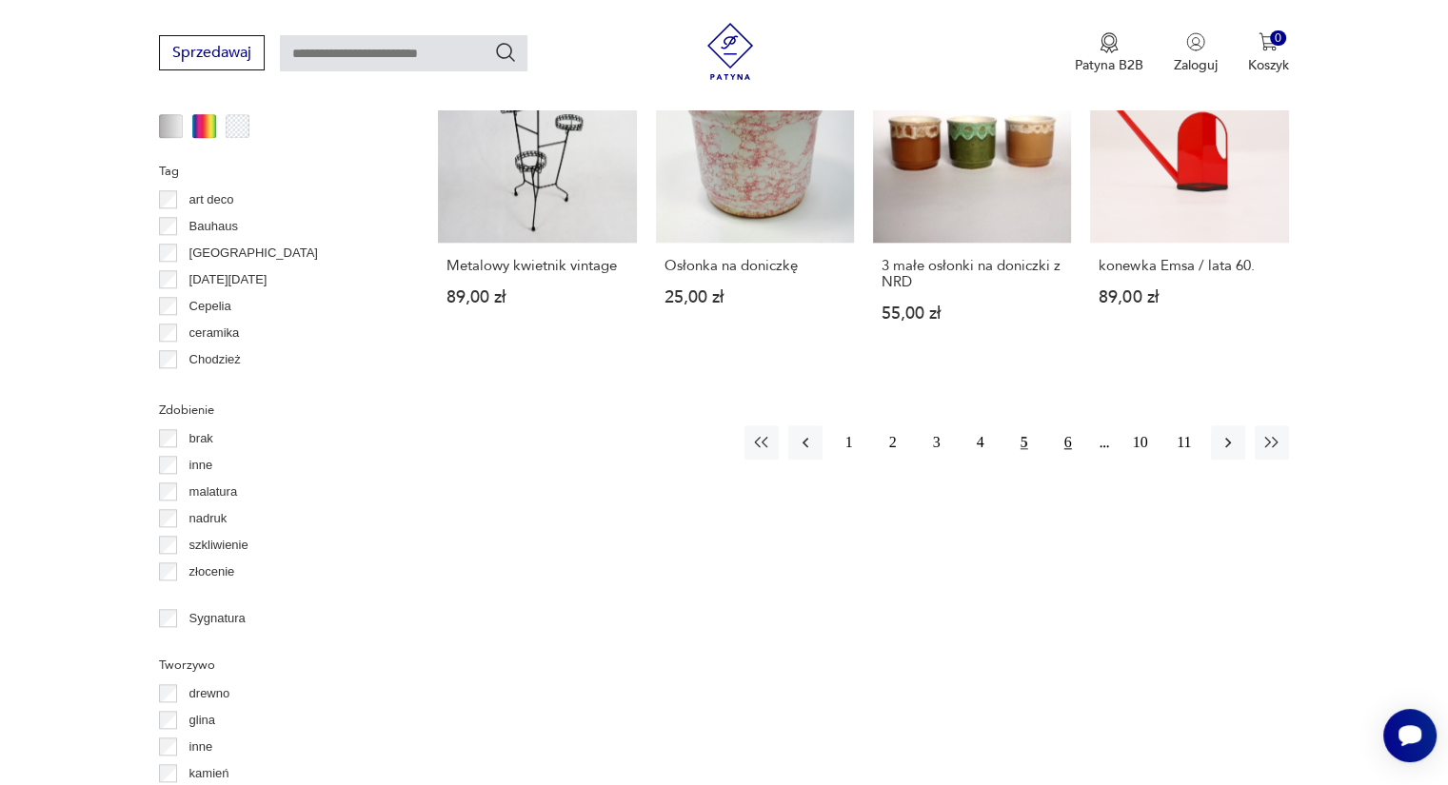
click at [1069, 428] on button "6" at bounding box center [1068, 442] width 34 height 34
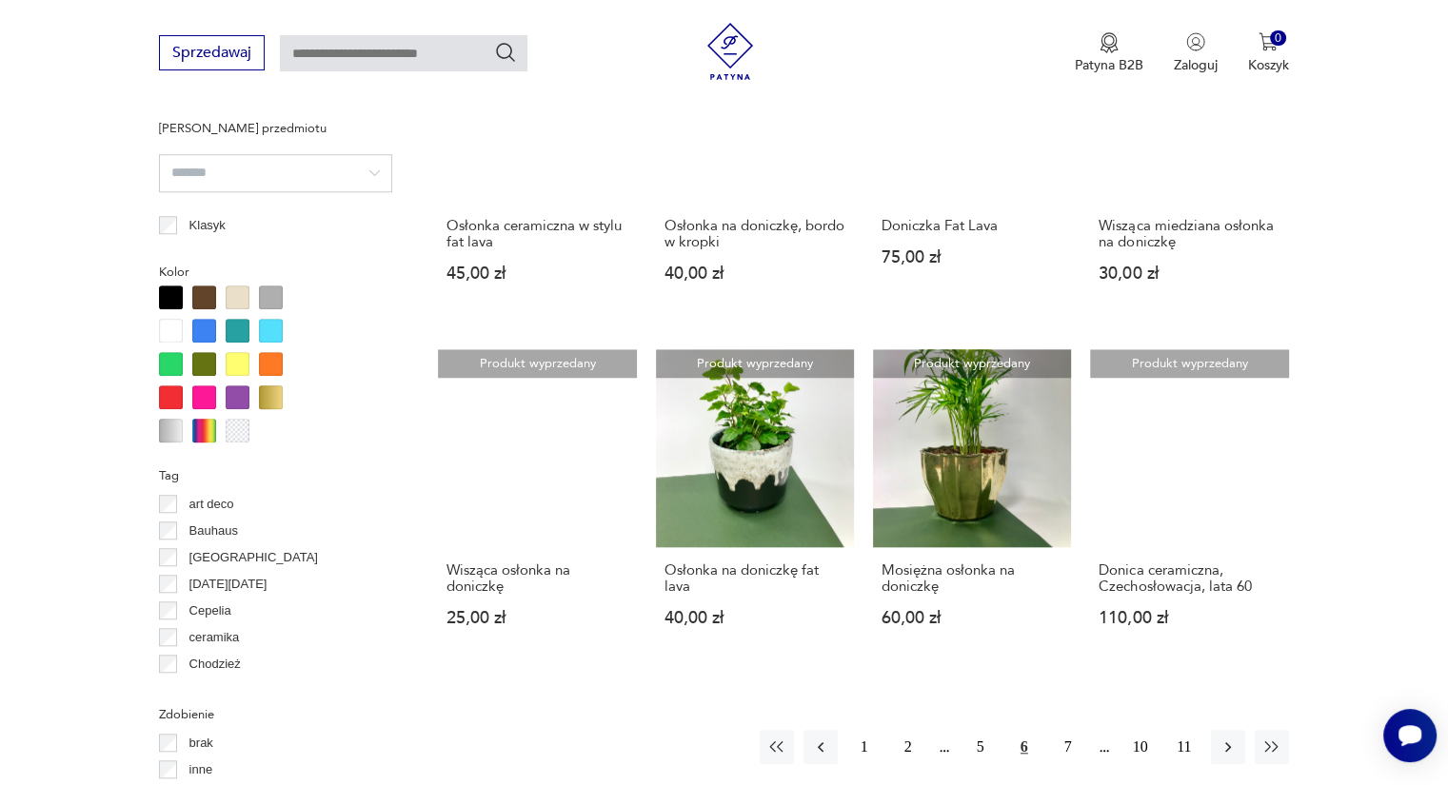
scroll to position [1608, 0]
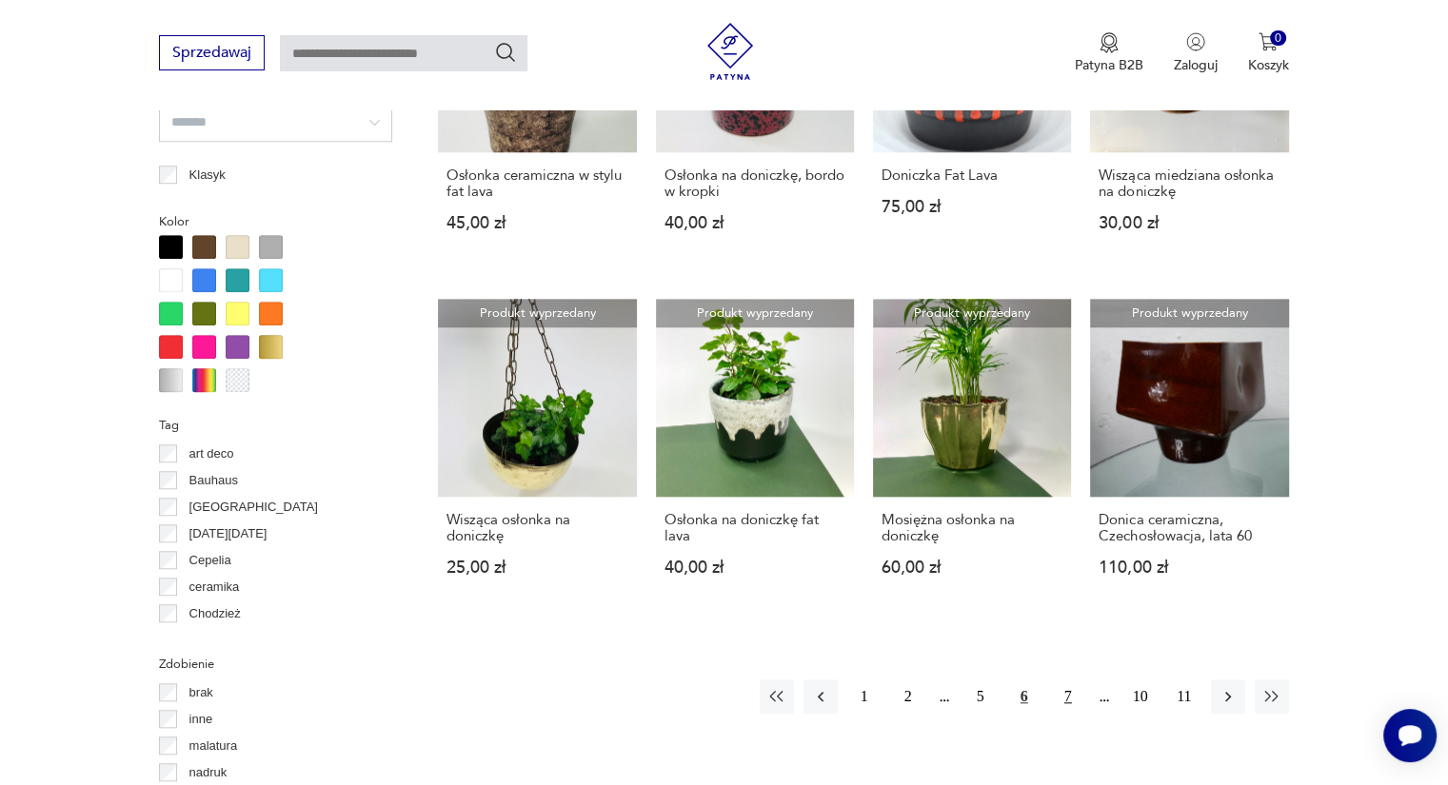
click at [1068, 680] on button "7" at bounding box center [1068, 697] width 34 height 34
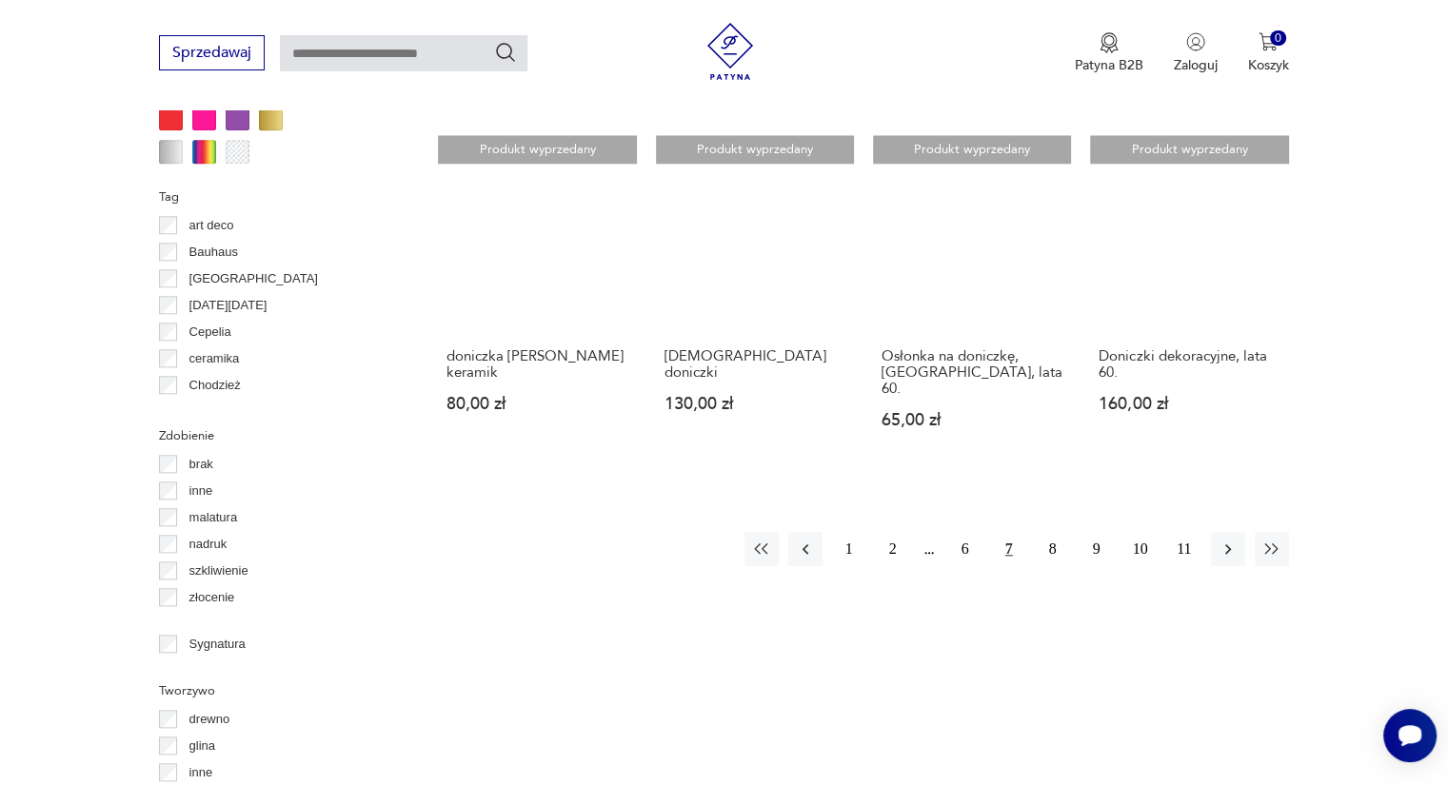
scroll to position [1875, 0]
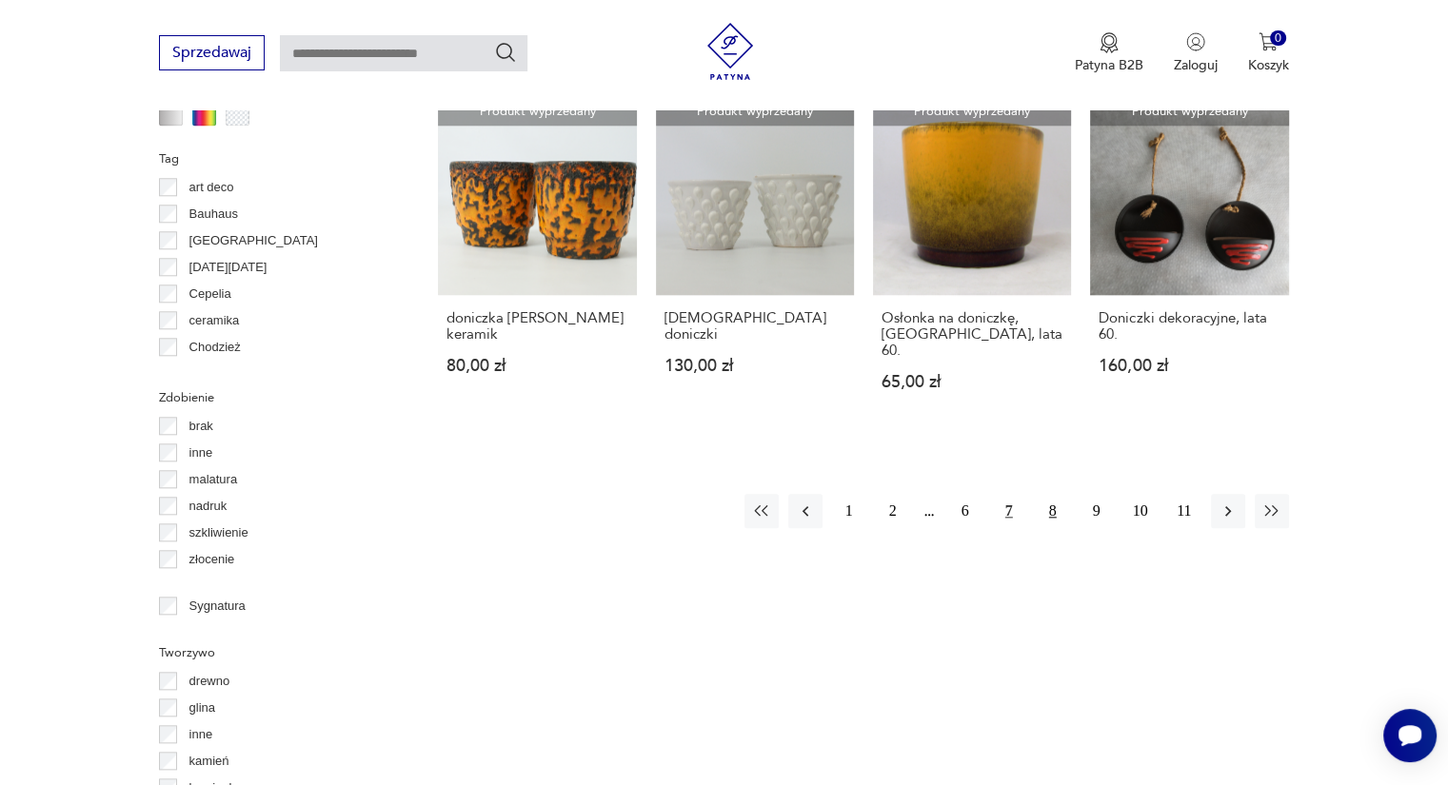
click at [1046, 494] on button "8" at bounding box center [1052, 511] width 34 height 34
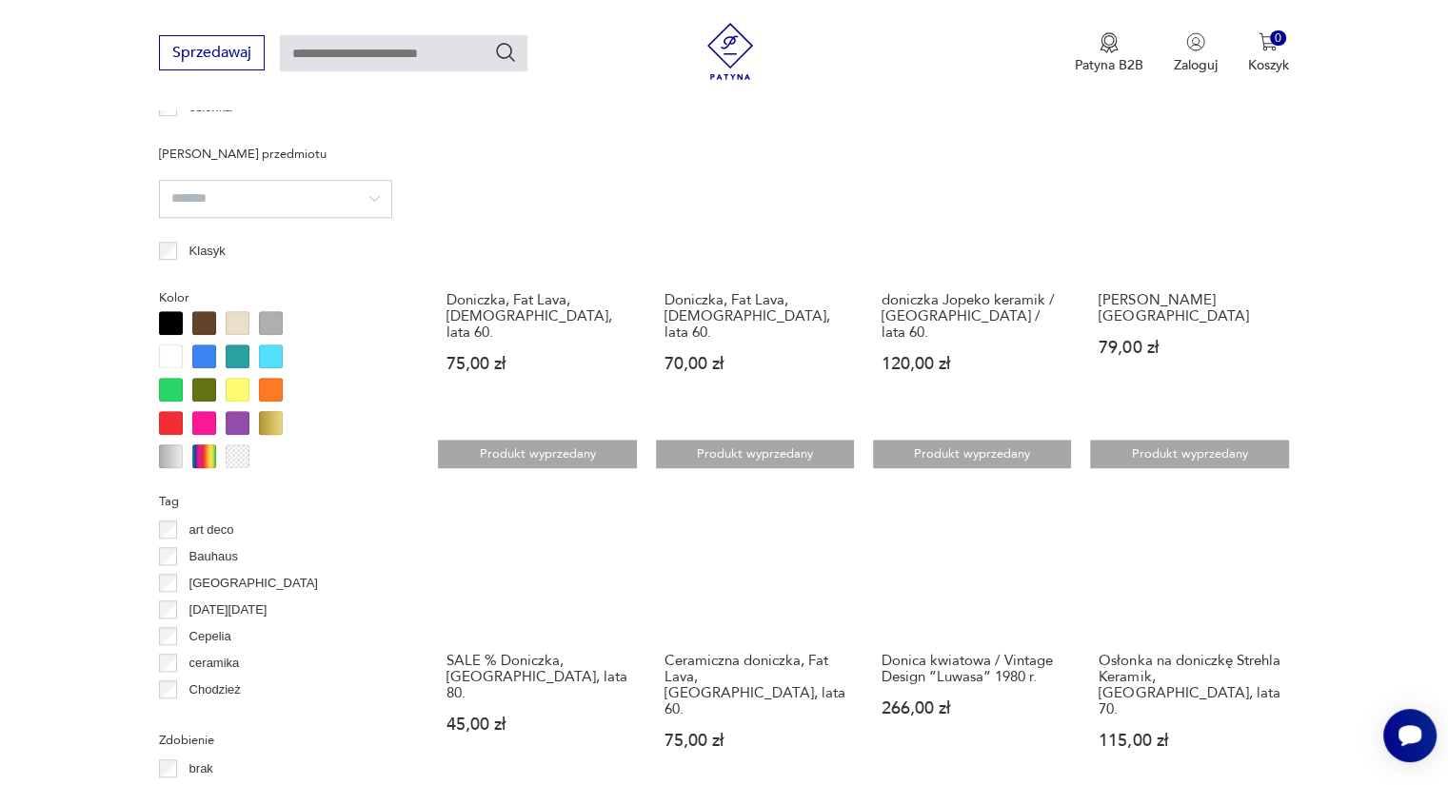
scroll to position [1622, 0]
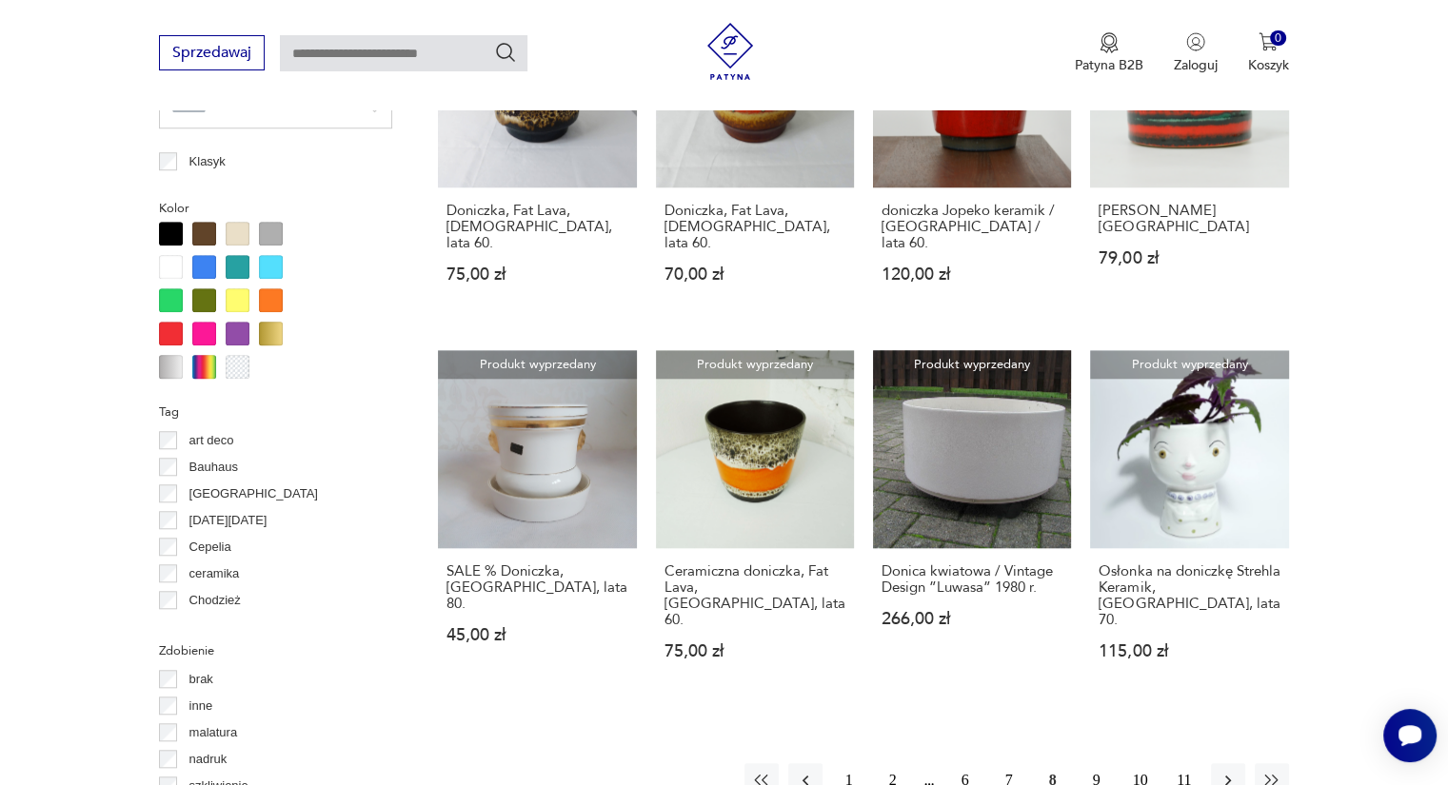
click at [1094, 763] on button "9" at bounding box center [1096, 780] width 34 height 34
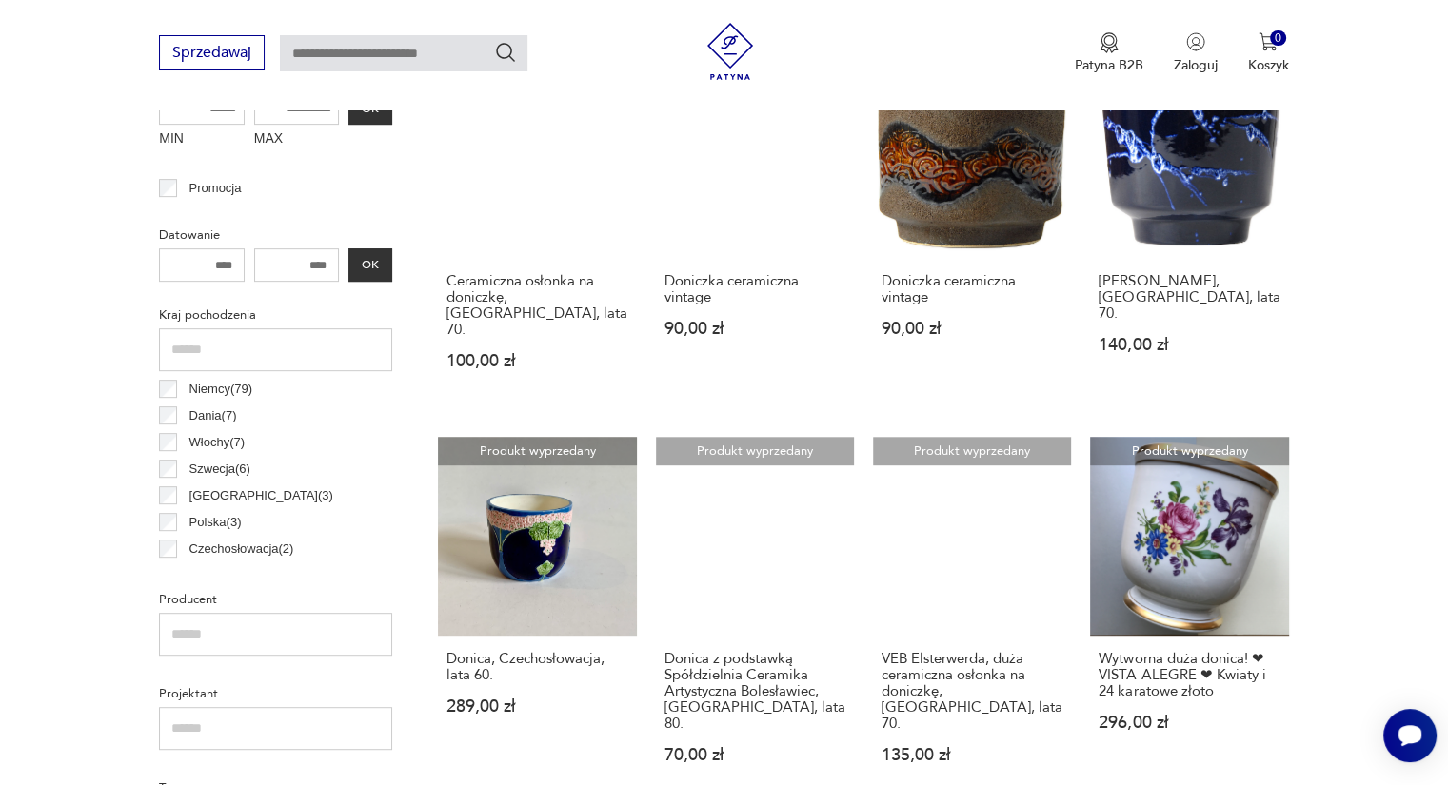
scroll to position [798, 0]
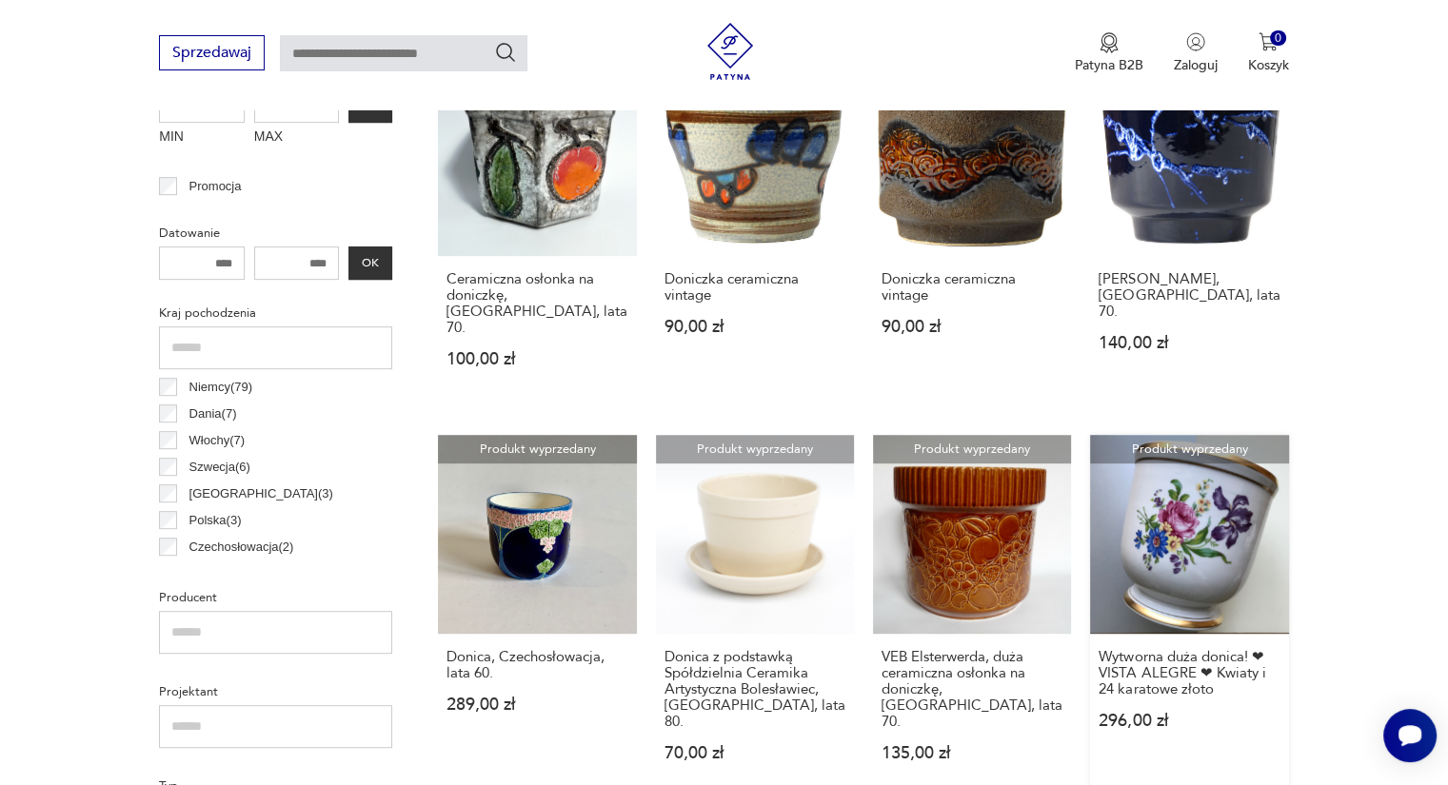
click at [1224, 481] on link "Produkt wyprzedany Wytworna duża donica! ❤ VISTA ALEGRE ❤ Kwiaty i 24 karatowe …" at bounding box center [1189, 616] width 198 height 363
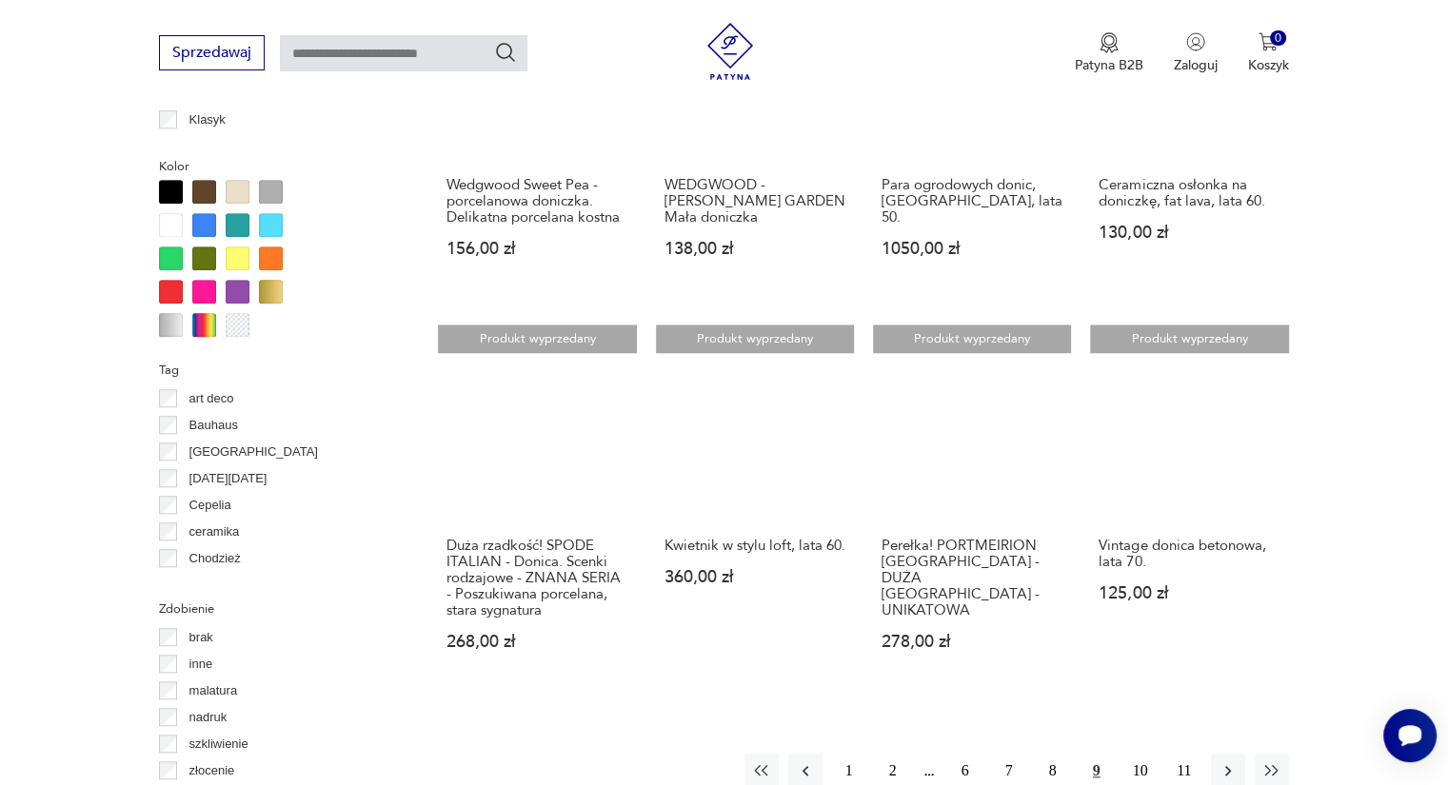
scroll to position [1702, 0]
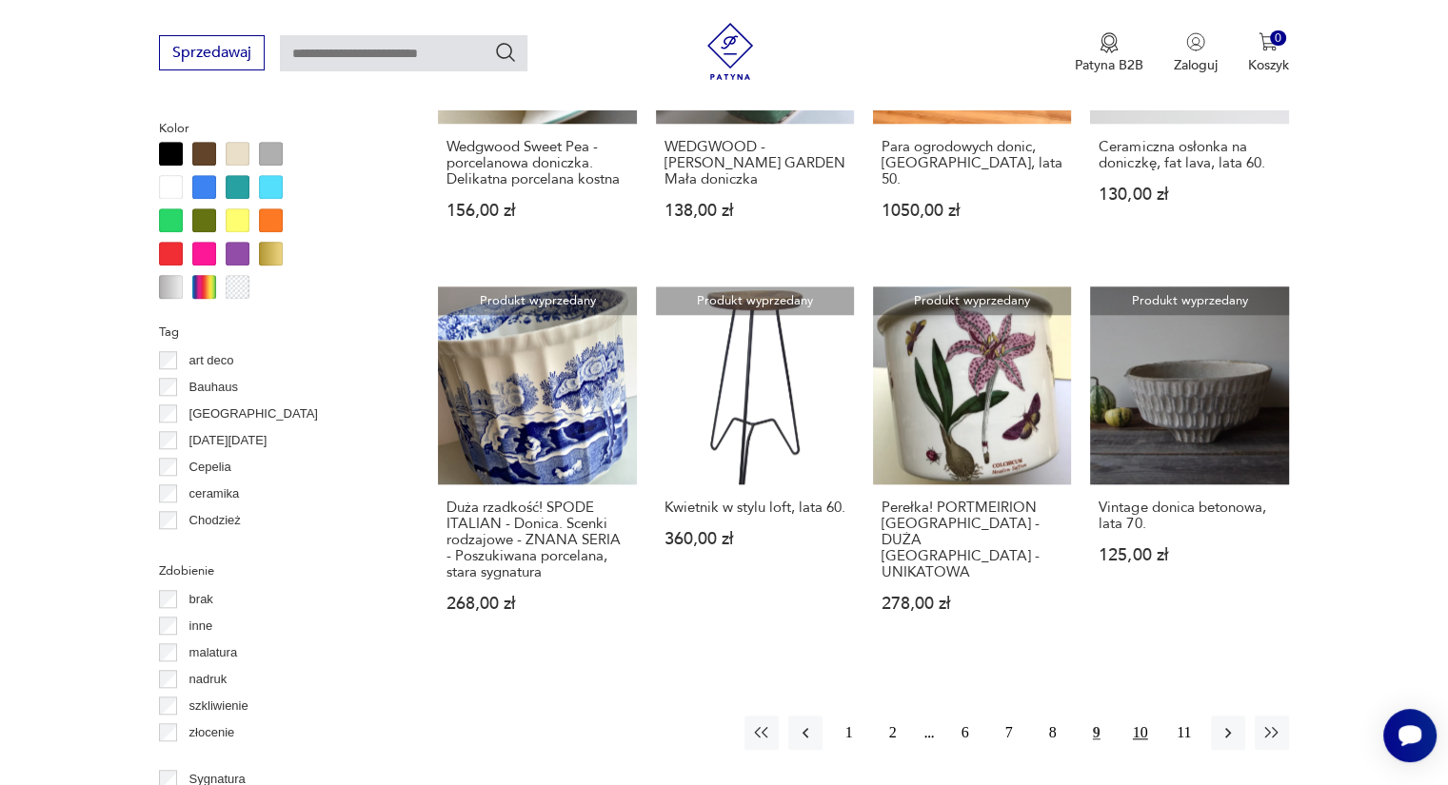
click at [1141, 716] on button "10" at bounding box center [1140, 733] width 34 height 34
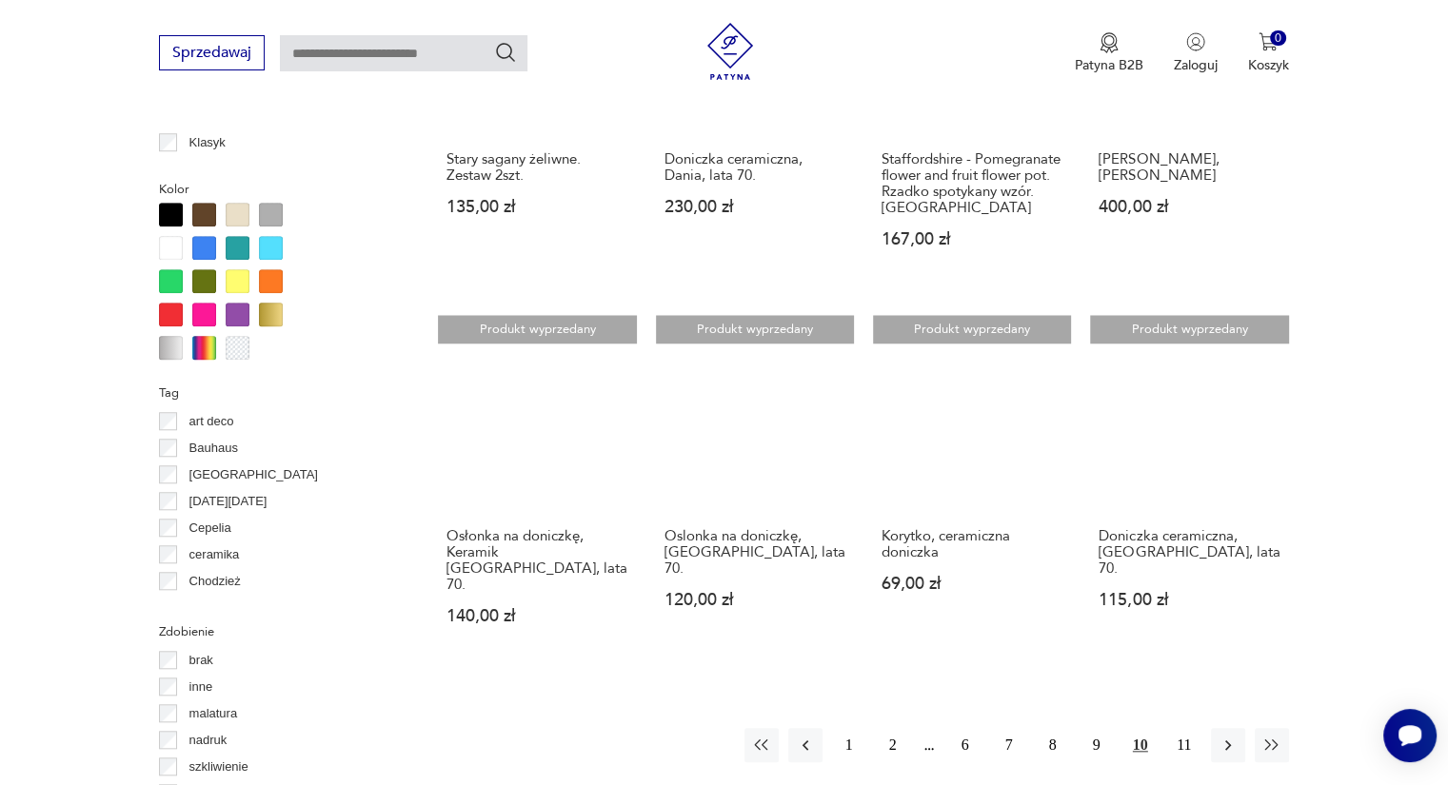
scroll to position [1667, 0]
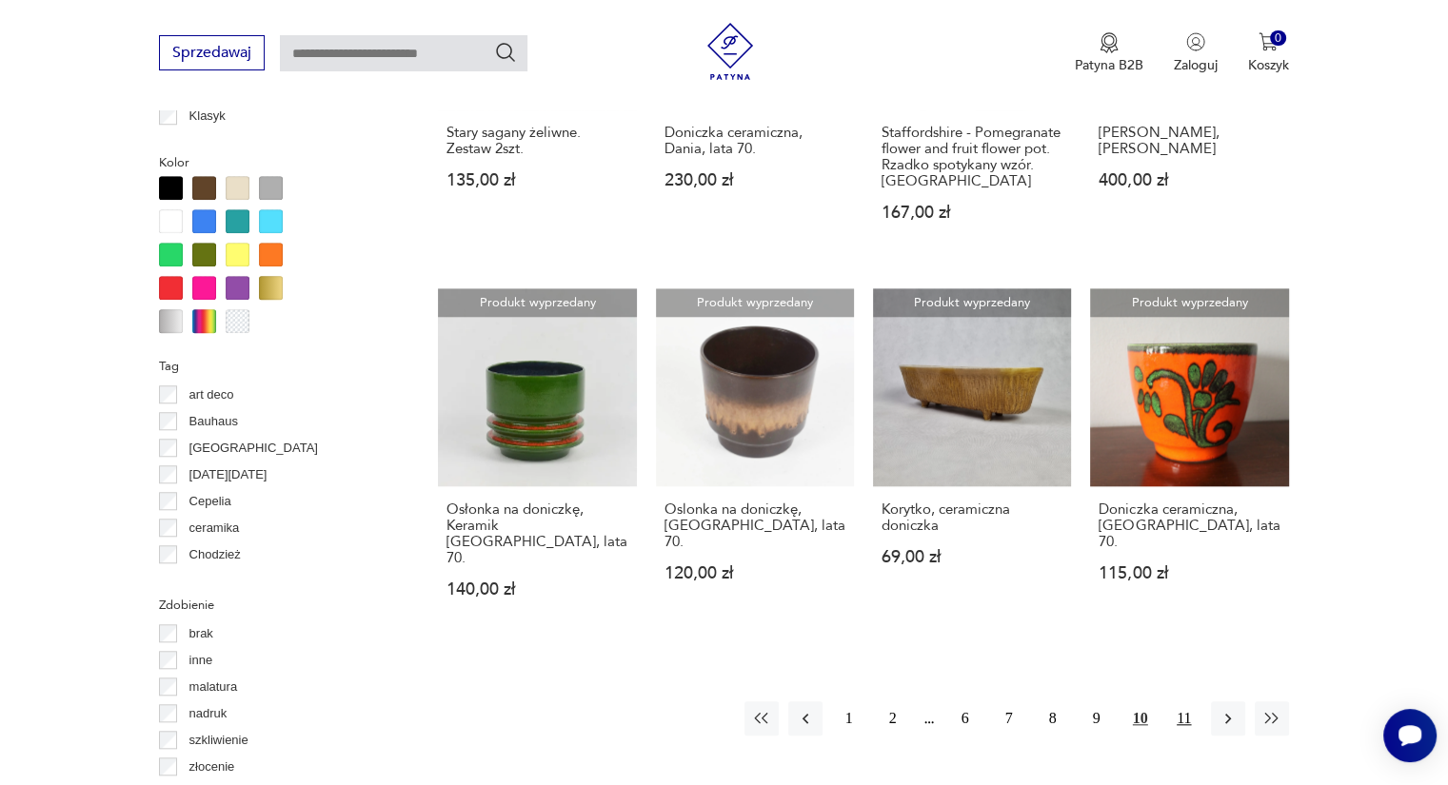
click at [1184, 701] on button "11" at bounding box center [1184, 718] width 34 height 34
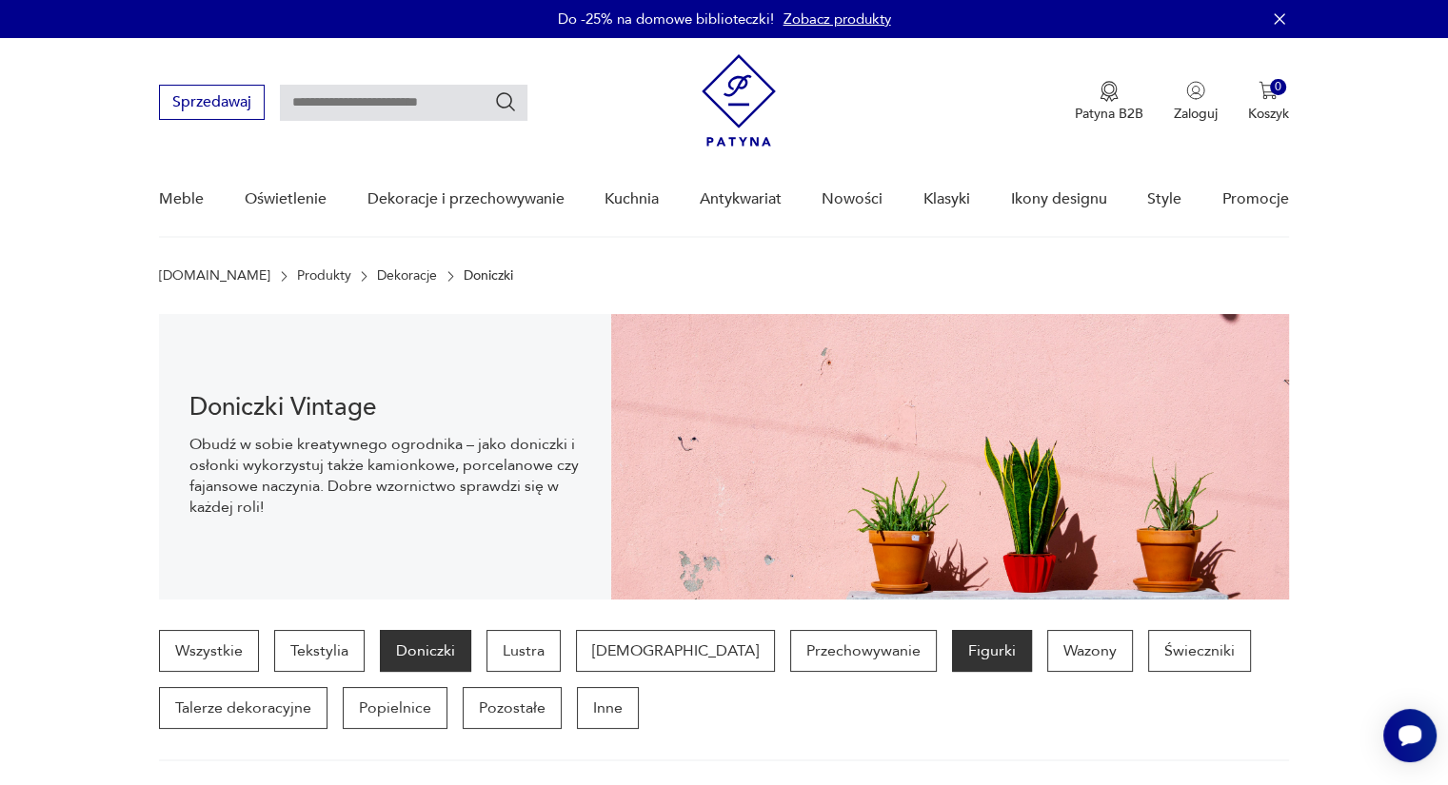
click at [952, 647] on p "Figurki" at bounding box center [992, 651] width 80 height 42
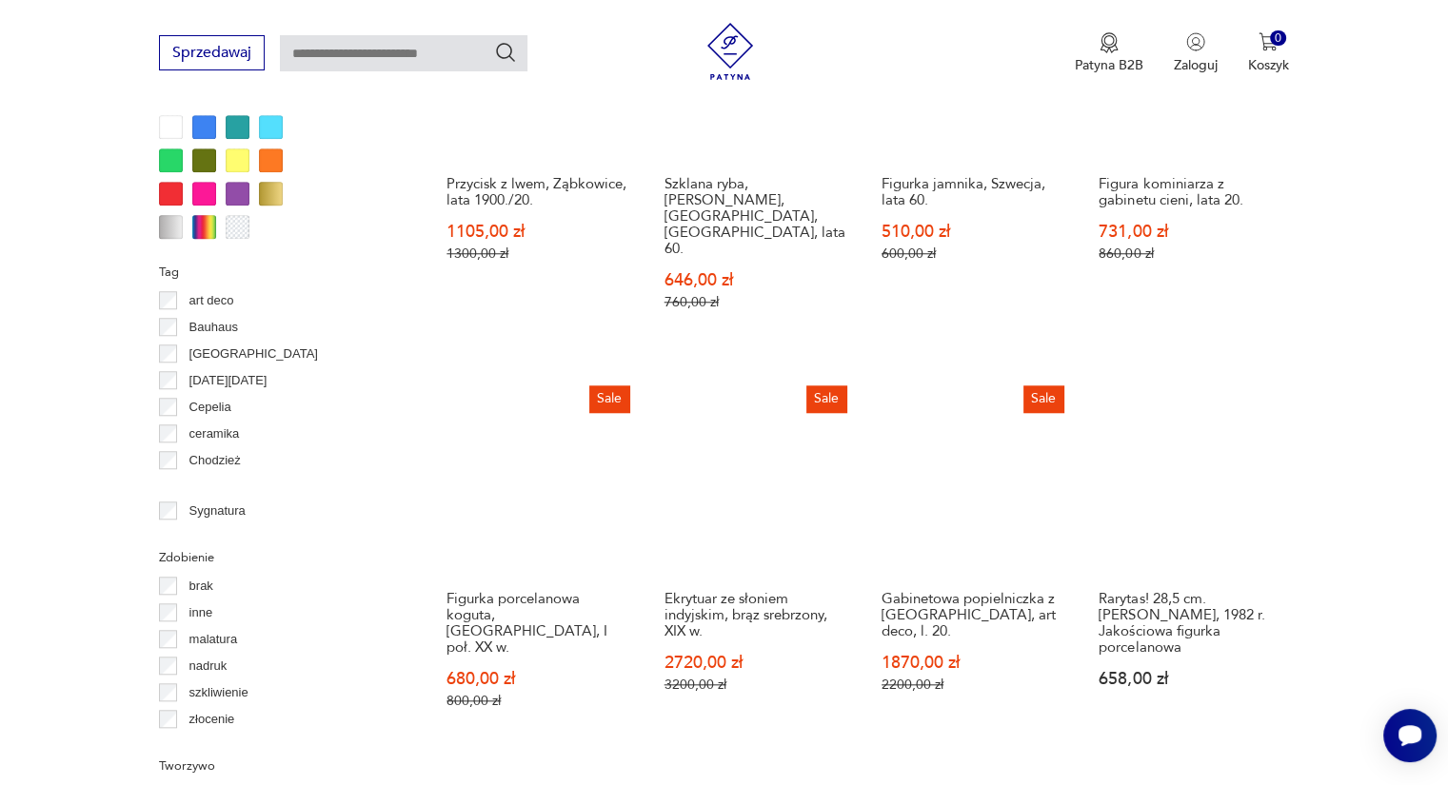
scroll to position [1782, 0]
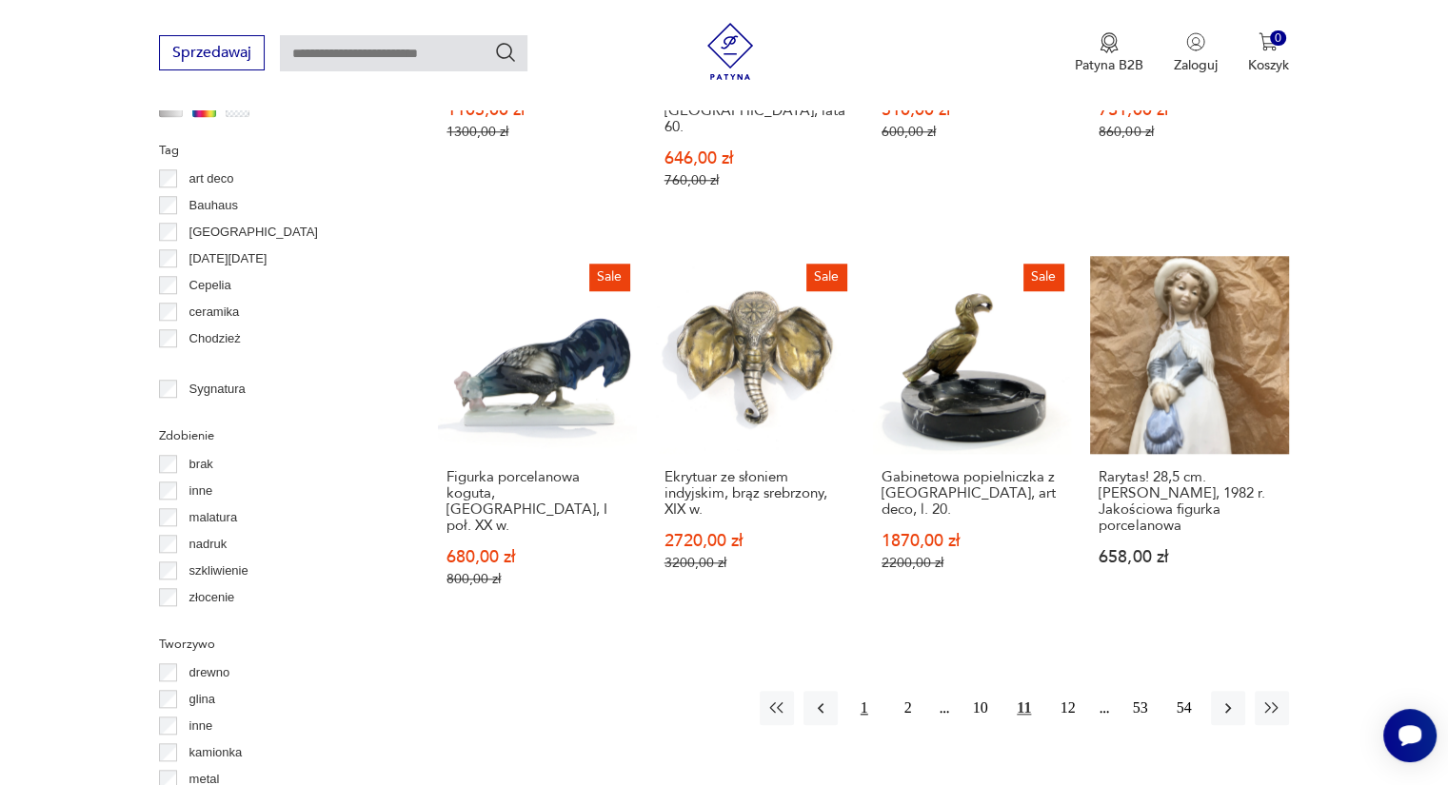
click at [865, 691] on button "1" at bounding box center [864, 708] width 34 height 34
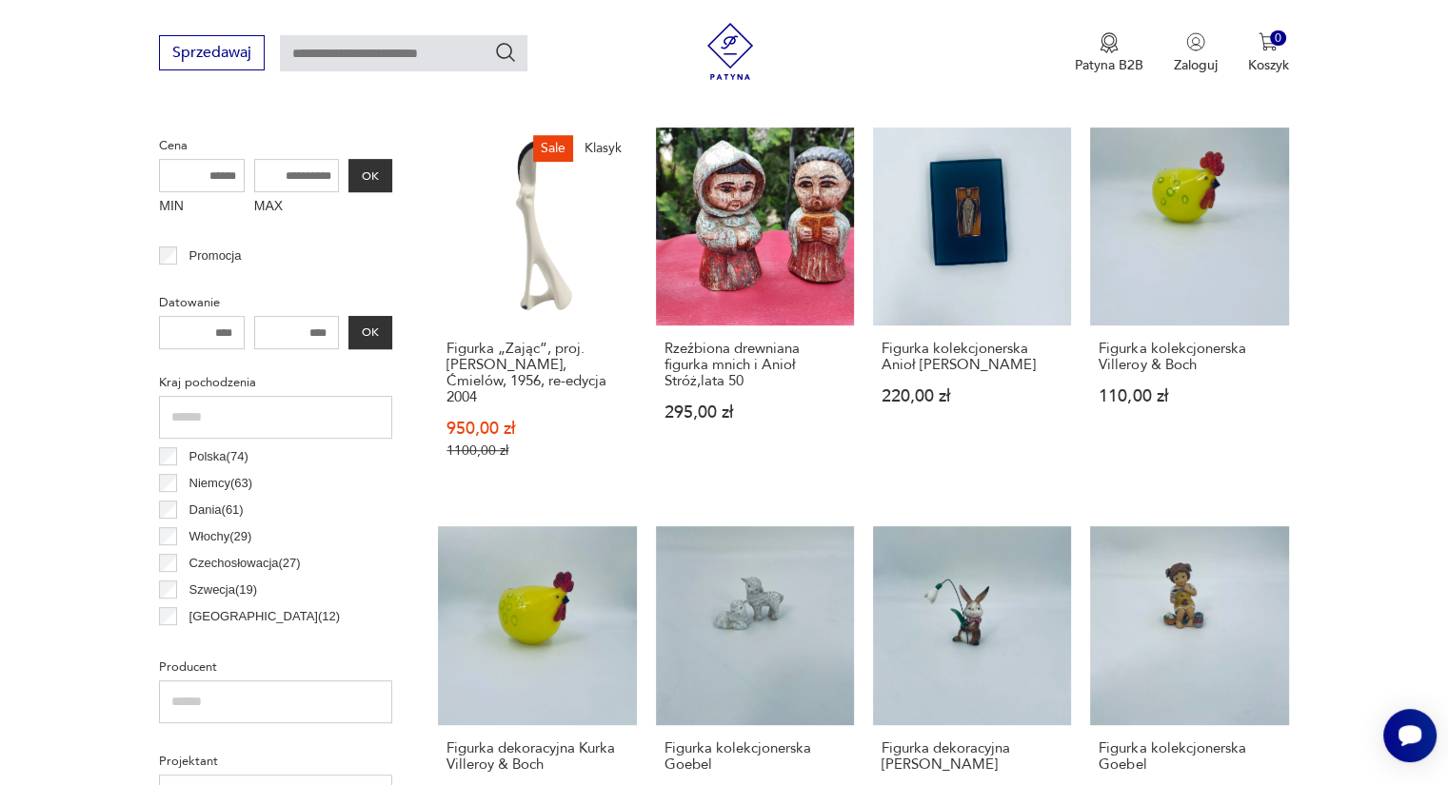
scroll to position [621, 0]
